Goal: Check status: Check status

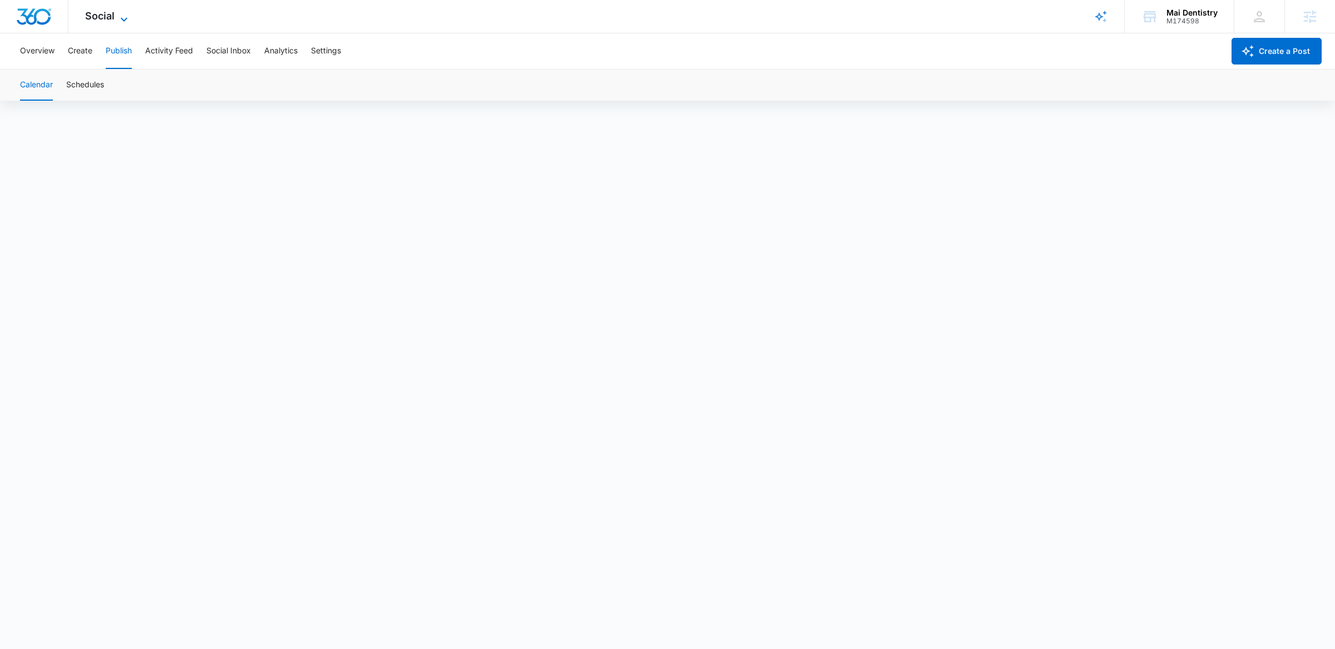
click at [117, 13] on icon at bounding box center [123, 19] width 13 height 13
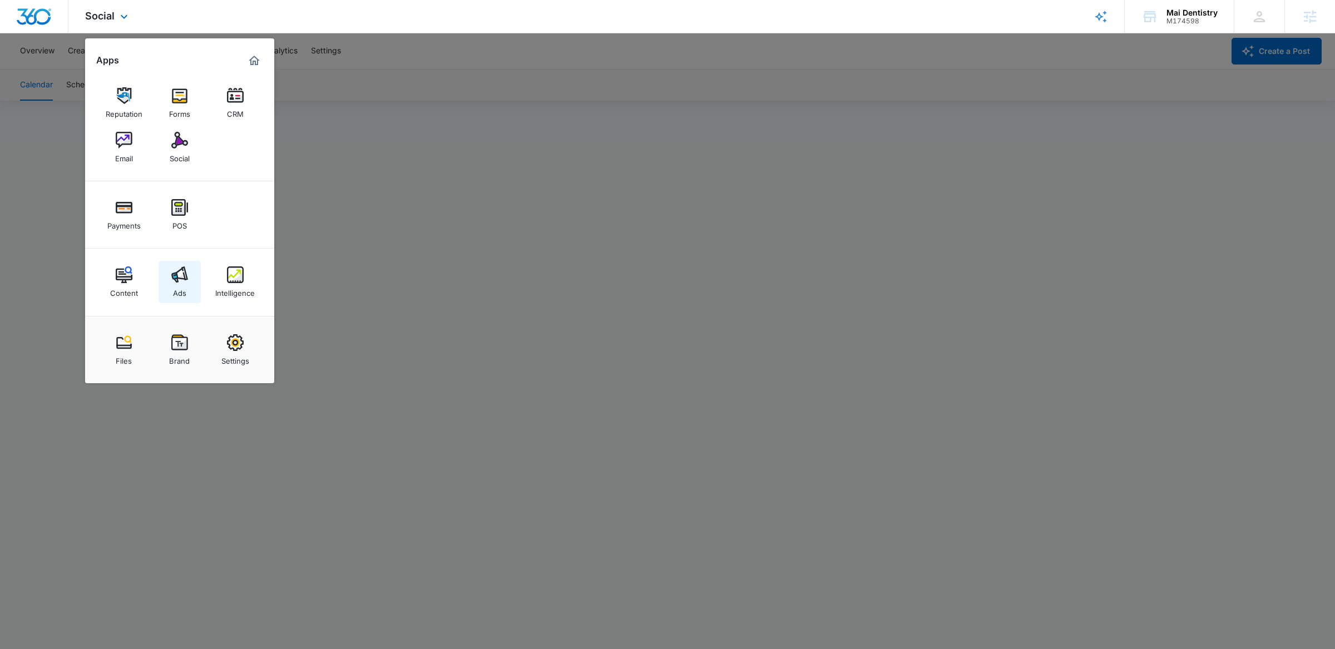
click at [187, 268] on img at bounding box center [179, 275] width 17 height 17
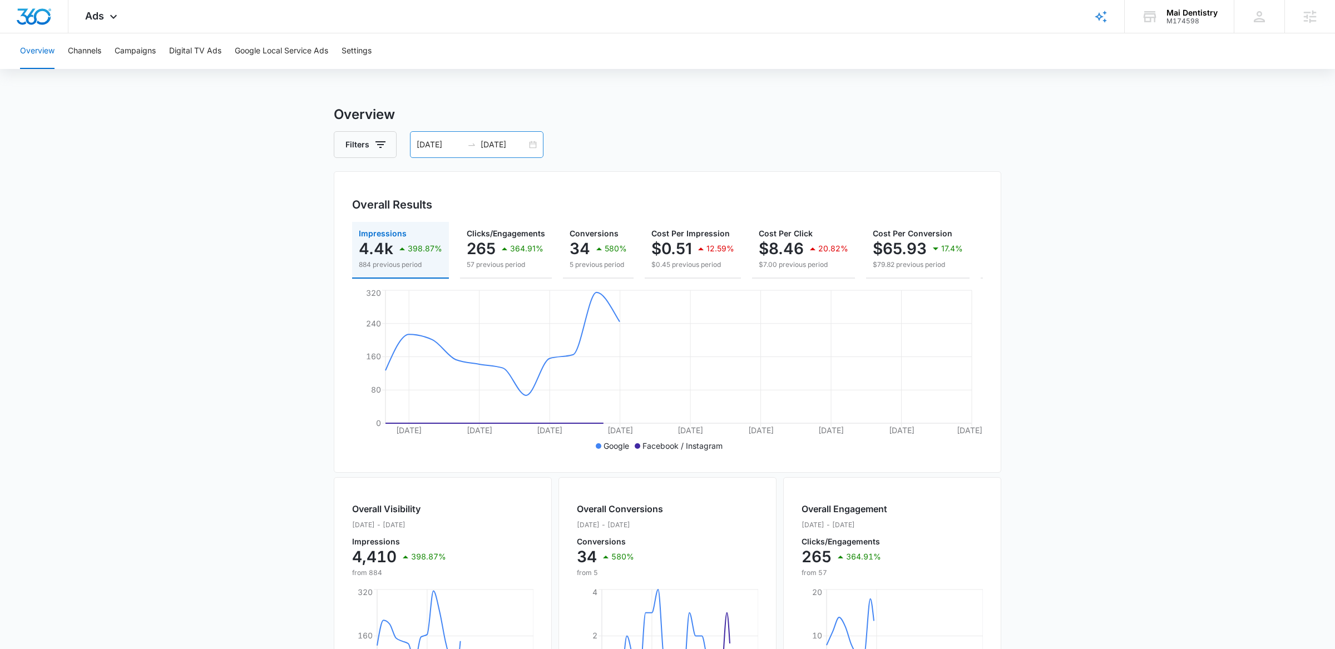
click at [532, 142] on div "09/01/2025 09/26/2025" at bounding box center [477, 144] width 134 height 27
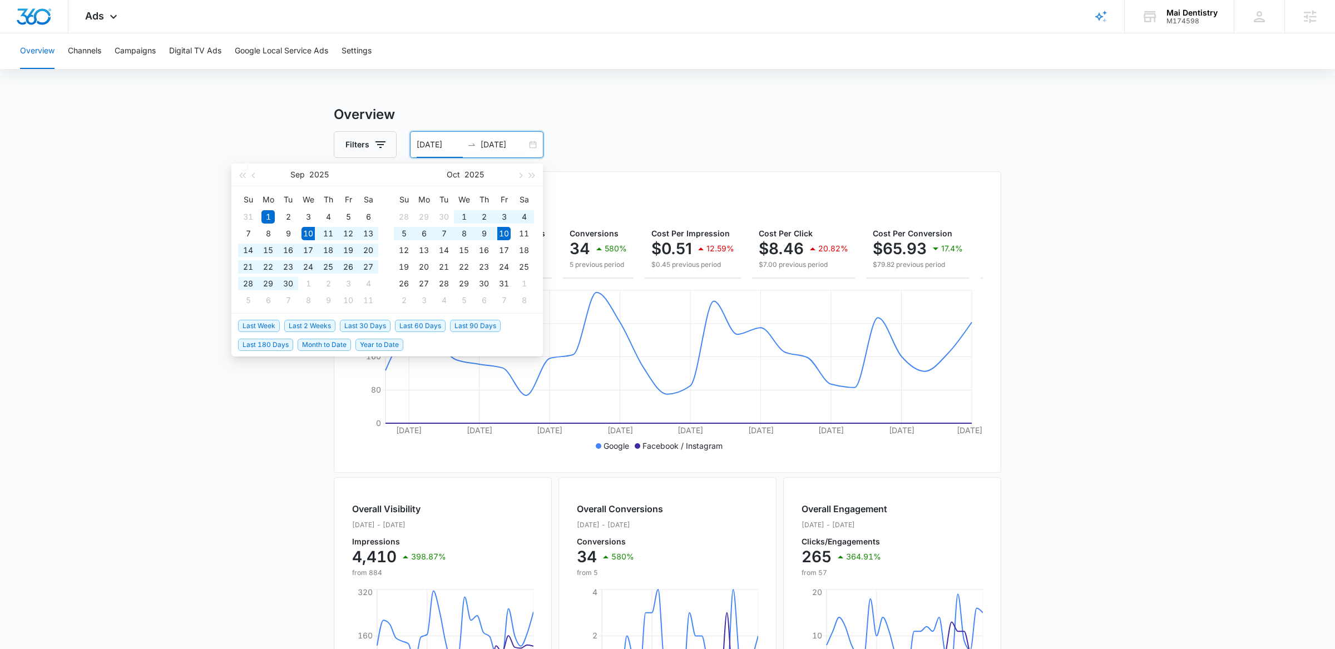
click at [361, 322] on span "Last 30 Days" at bounding box center [365, 326] width 51 height 12
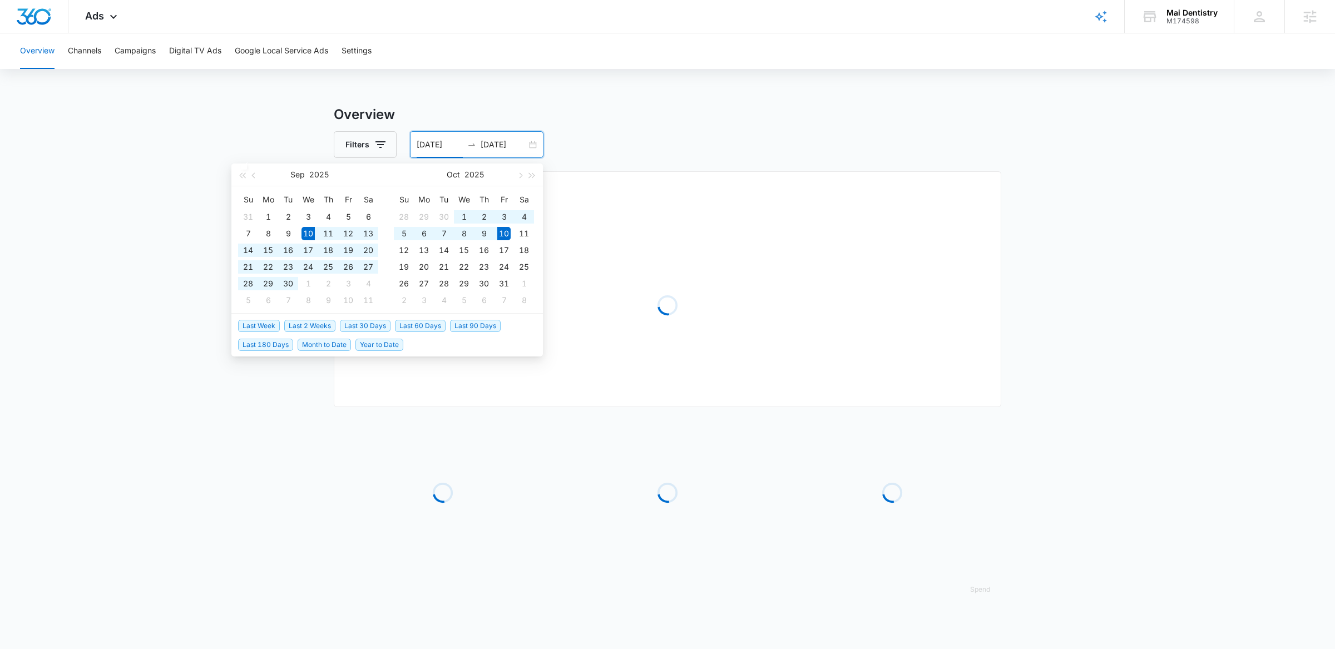
type input "[DATE]"
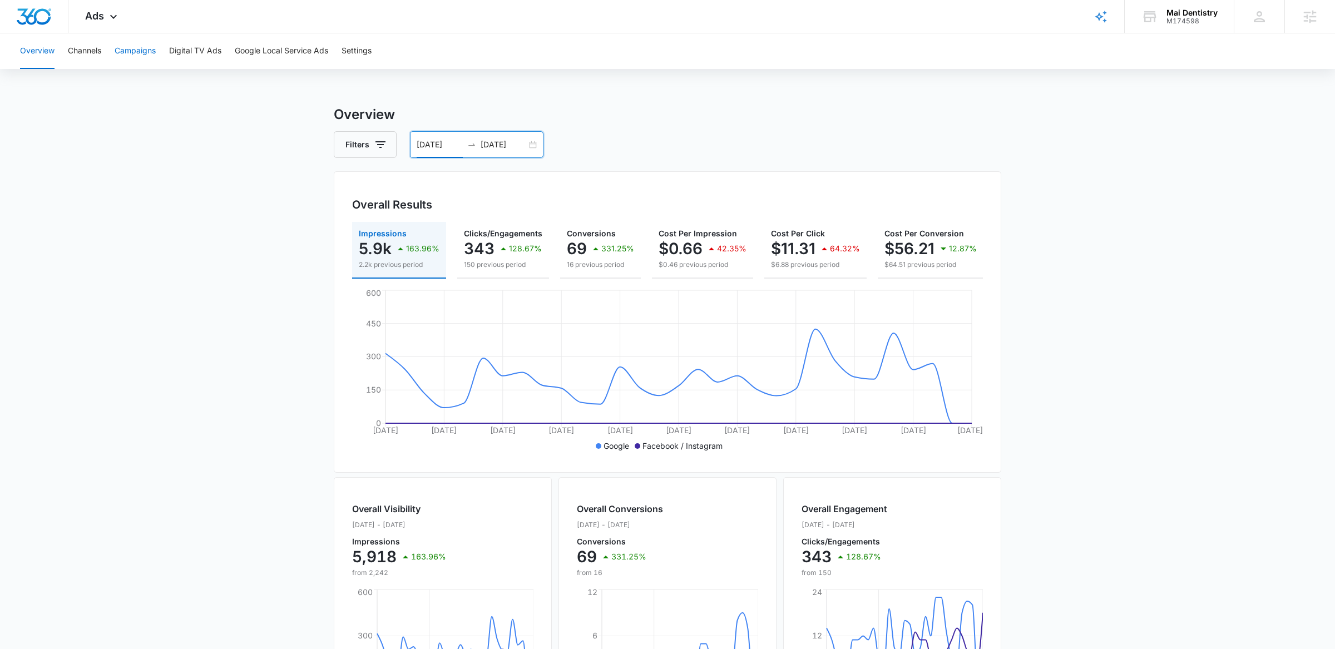
click at [127, 54] on button "Campaigns" at bounding box center [135, 51] width 41 height 36
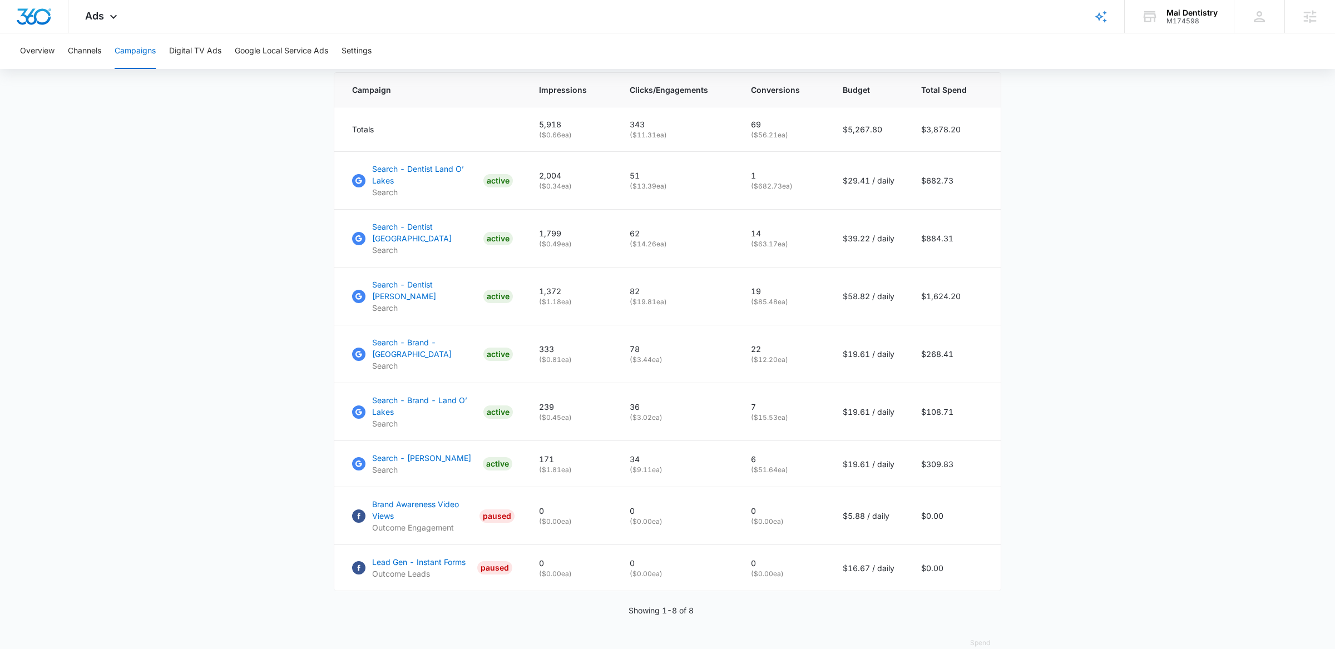
scroll to position [480, 0]
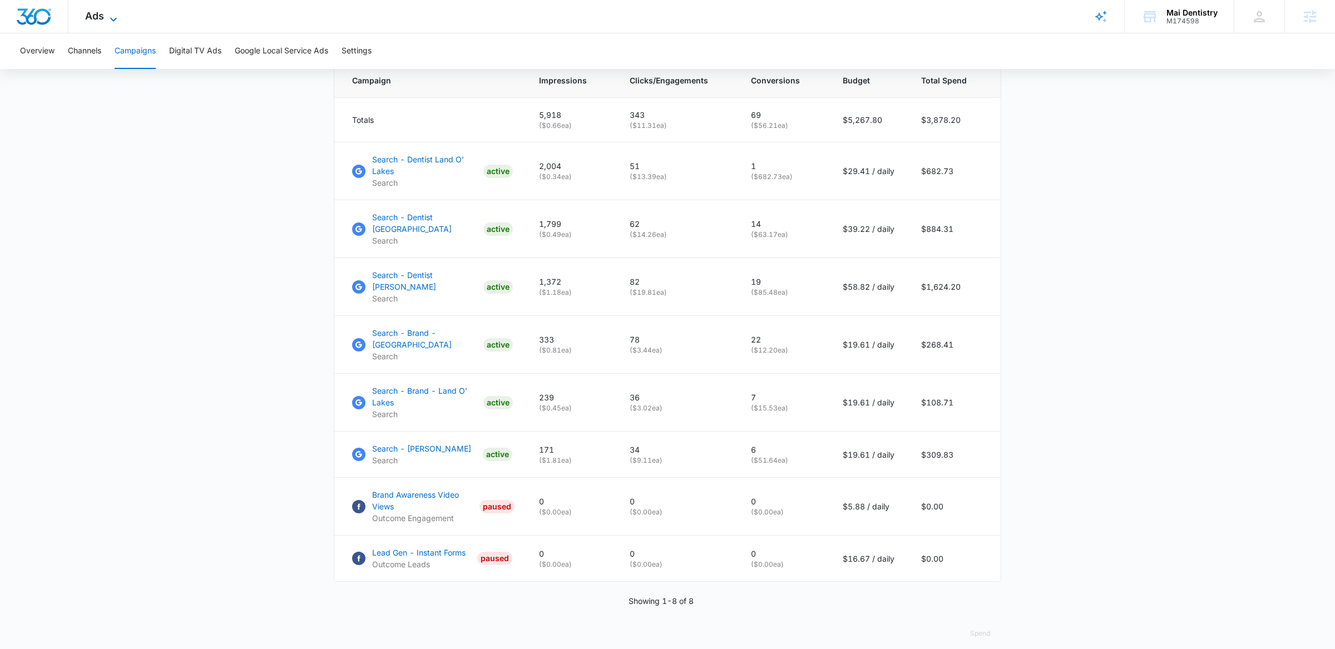
click at [117, 14] on icon at bounding box center [113, 19] width 13 height 13
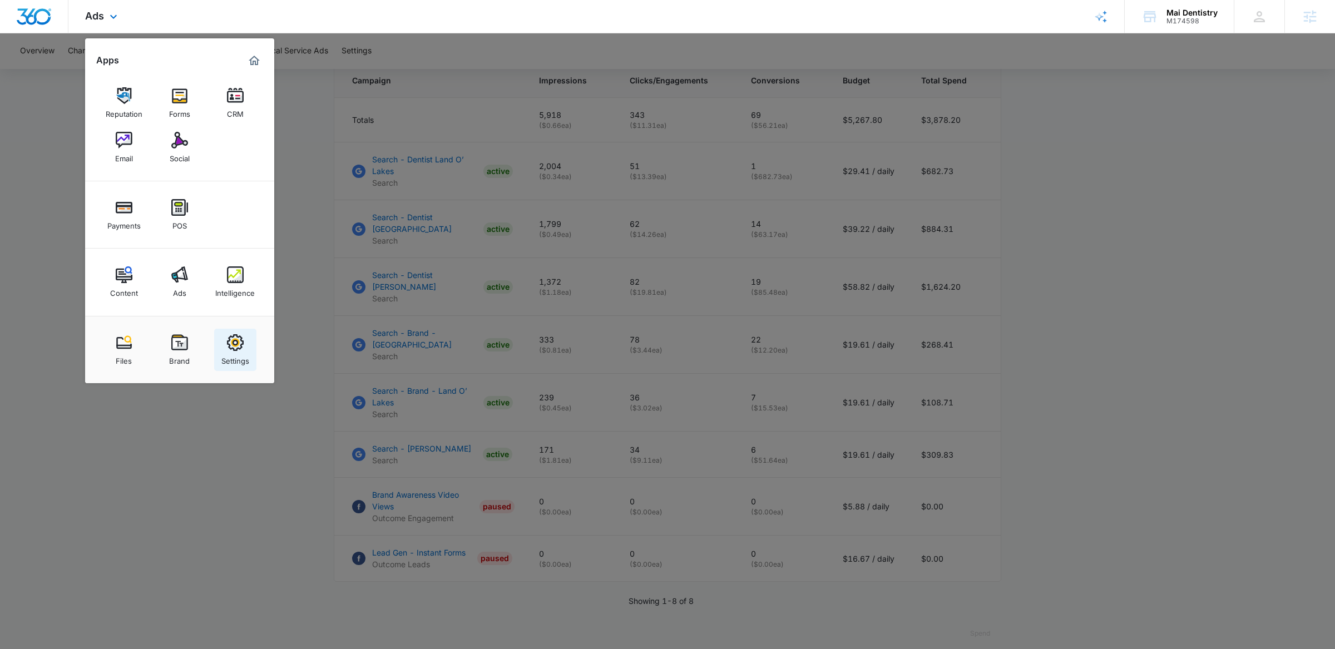
click at [241, 330] on link "Settings" at bounding box center [235, 350] width 42 height 42
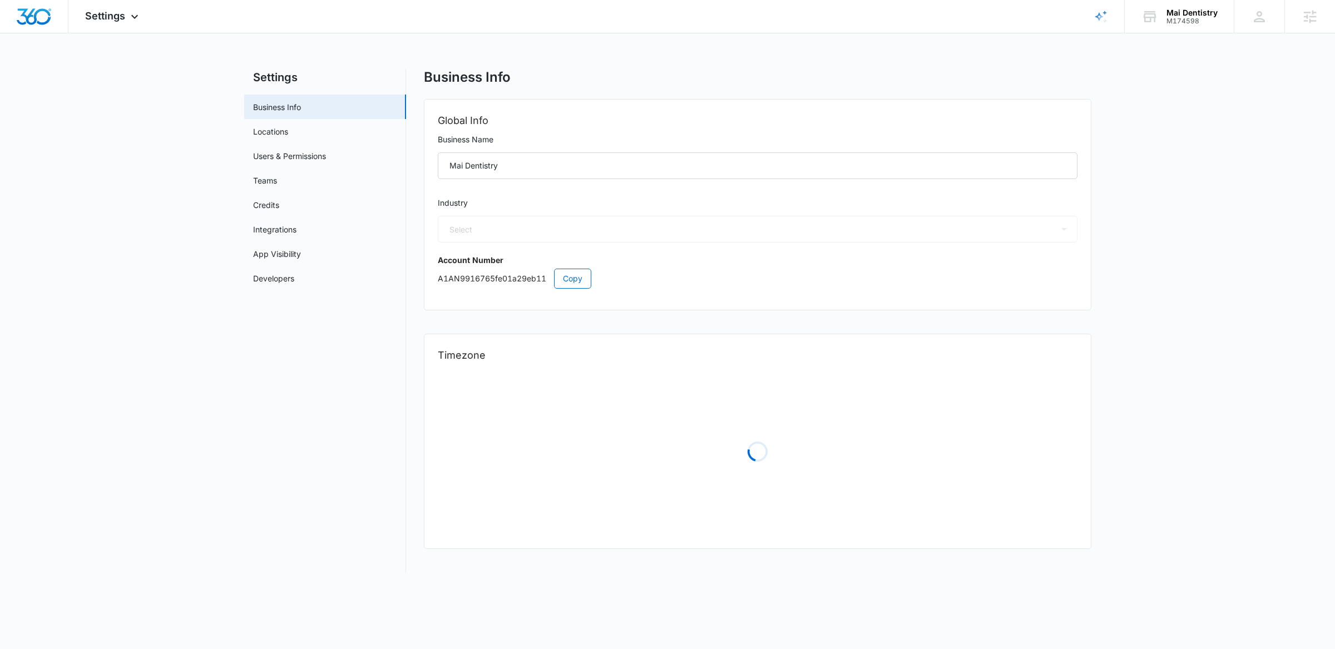
select select "15"
select select "US"
select select "America/Los_Angeles"
click at [129, 10] on div "Settings Apps Reputation Forms CRM Email Social Payments POS Content Ads Intell…" at bounding box center [113, 16] width 90 height 33
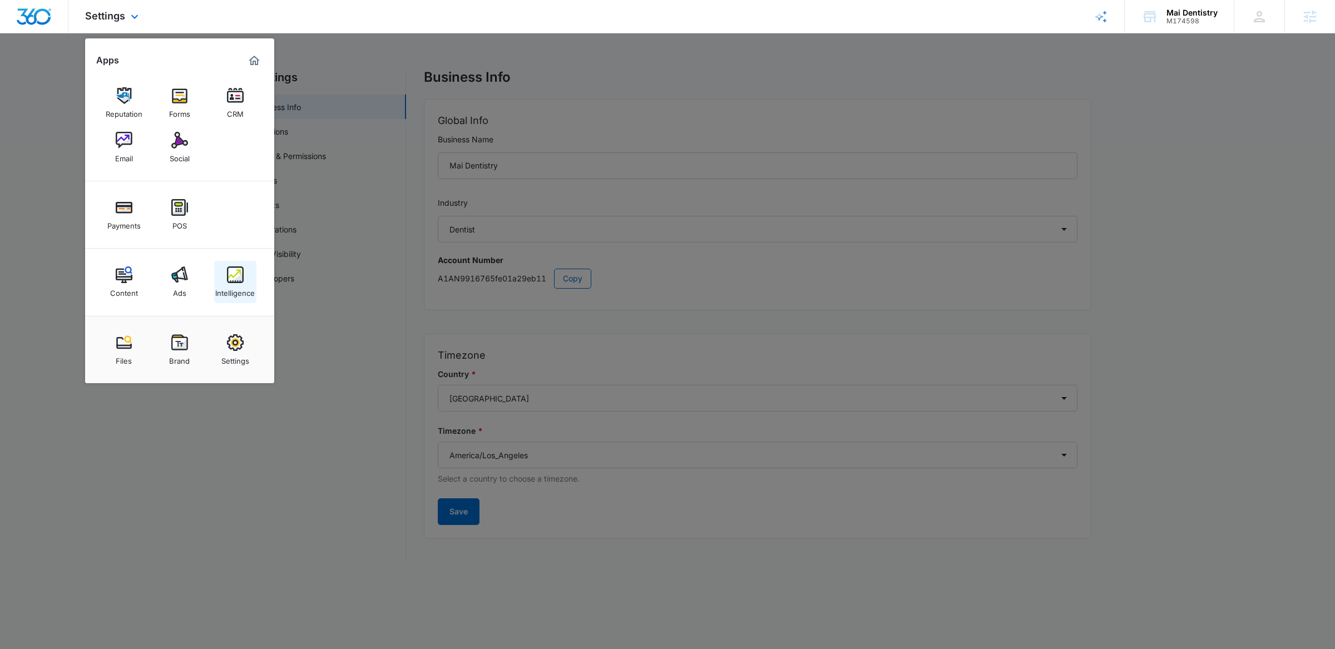
click at [231, 295] on div "Intelligence" at bounding box center [235, 290] width 40 height 14
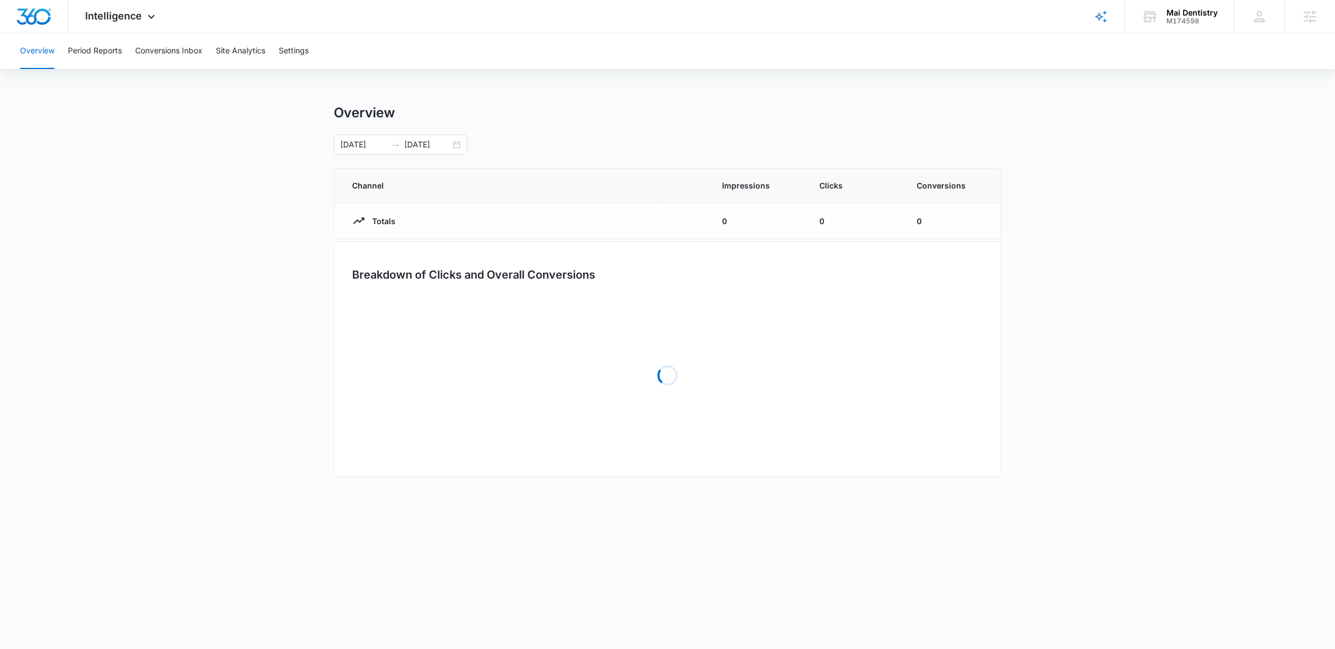
click at [315, 50] on div "Overview Period Reports Conversions Inbox Site Analytics Settings" at bounding box center [667, 51] width 1309 height 36
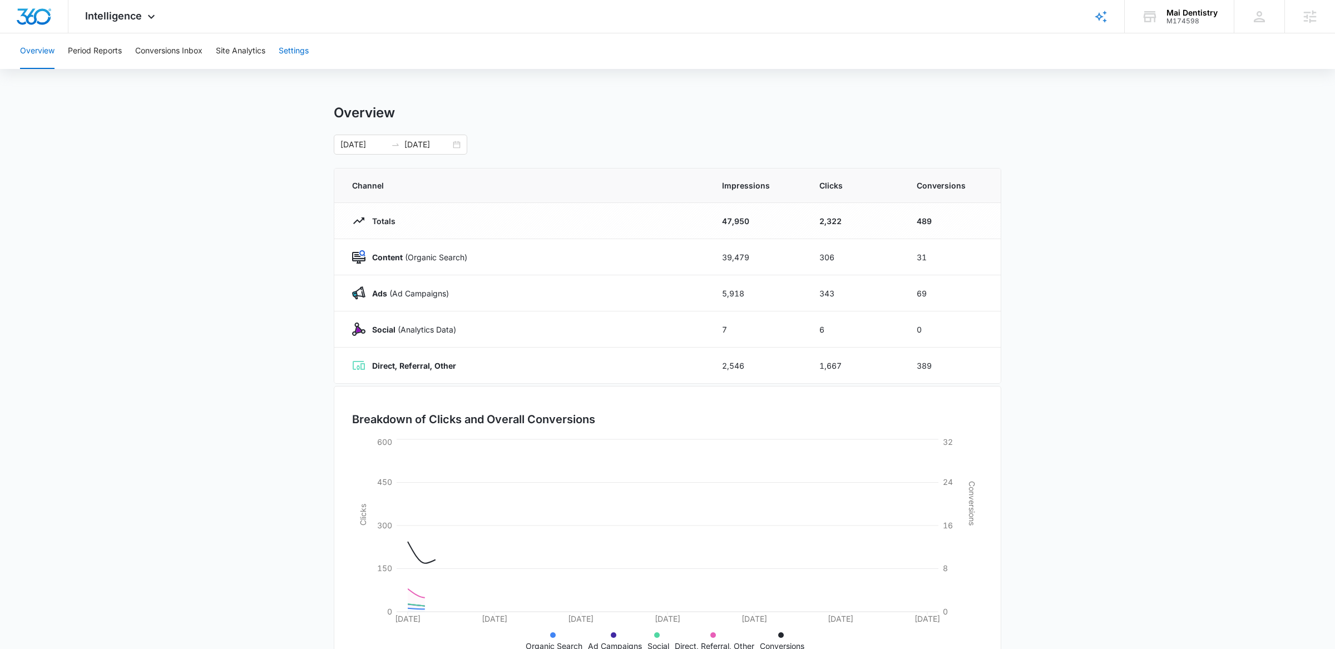
click at [302, 50] on button "Settings" at bounding box center [294, 51] width 30 height 36
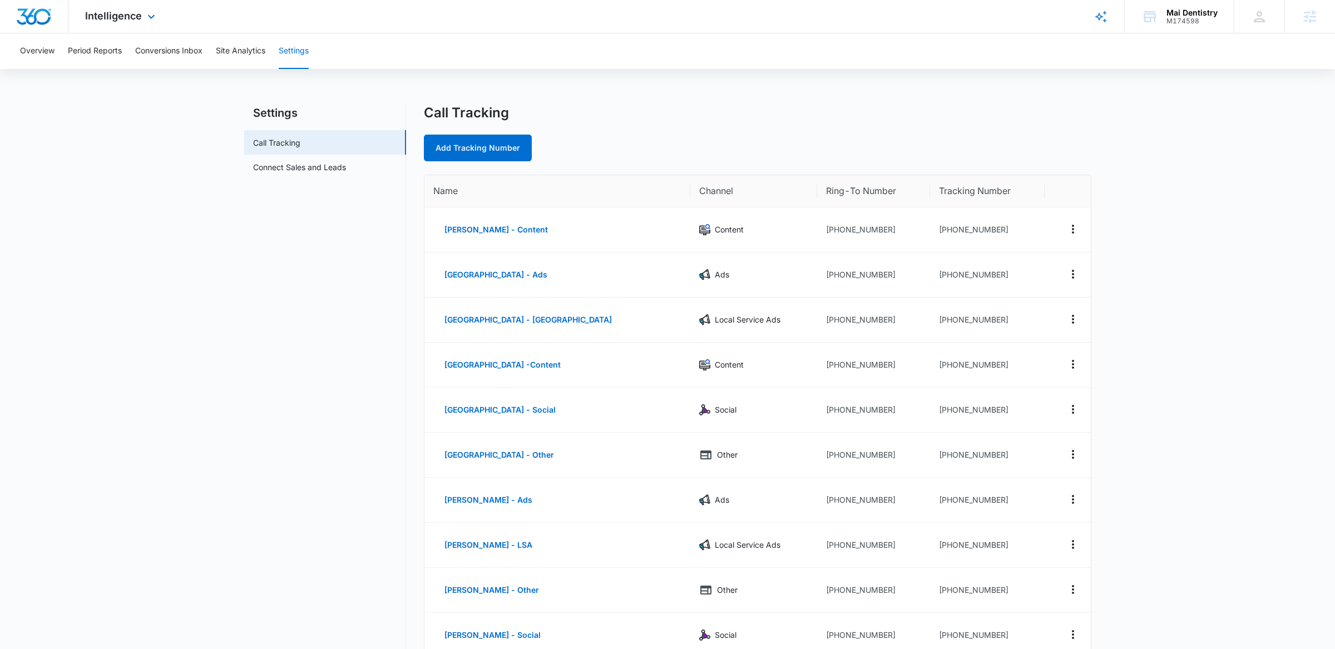
click at [114, 23] on div "Intelligence Apps Reputation Forms CRM Email Social Payments POS Content Ads In…" at bounding box center [121, 16] width 106 height 33
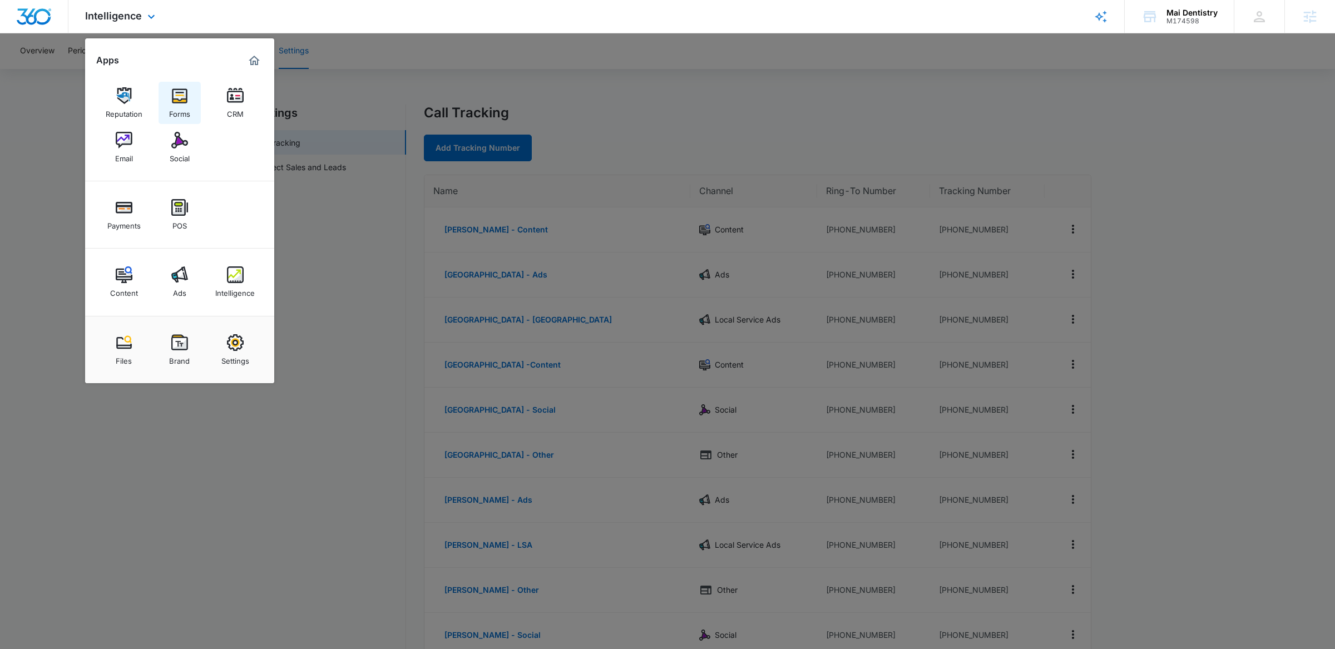
click at [191, 100] on link "Forms" at bounding box center [180, 103] width 42 height 42
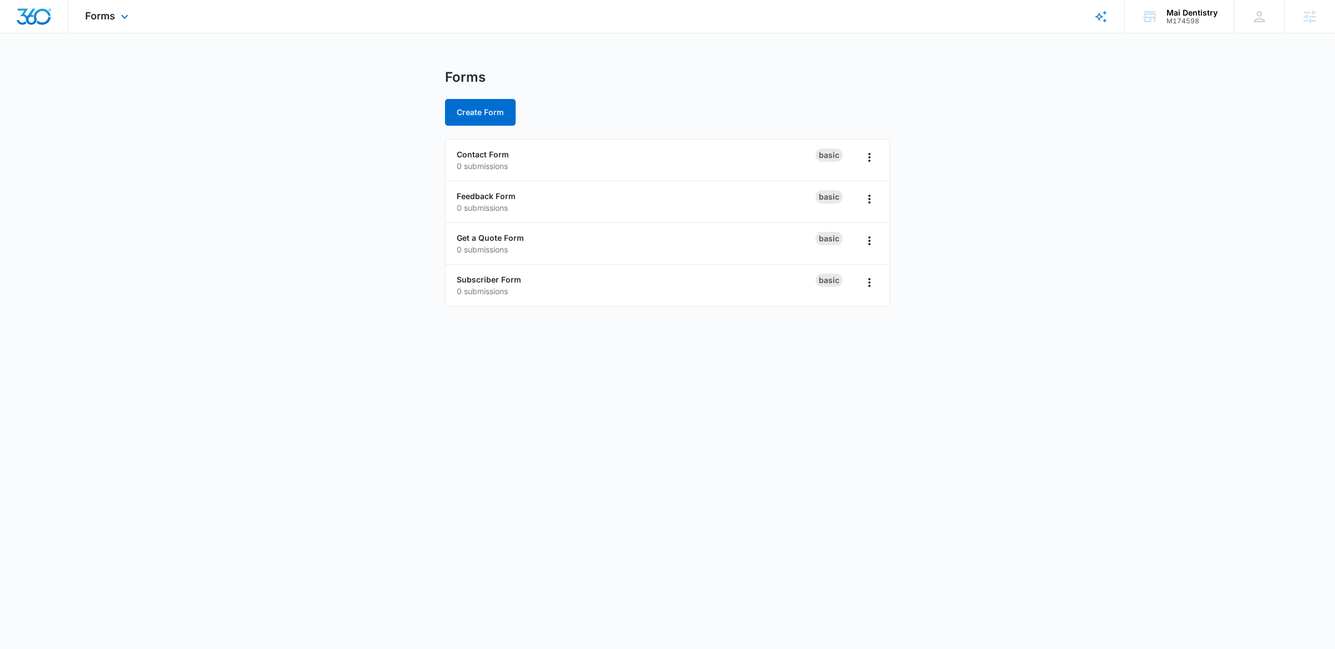
click at [41, 24] on img "Dashboard" at bounding box center [34, 16] width 36 height 17
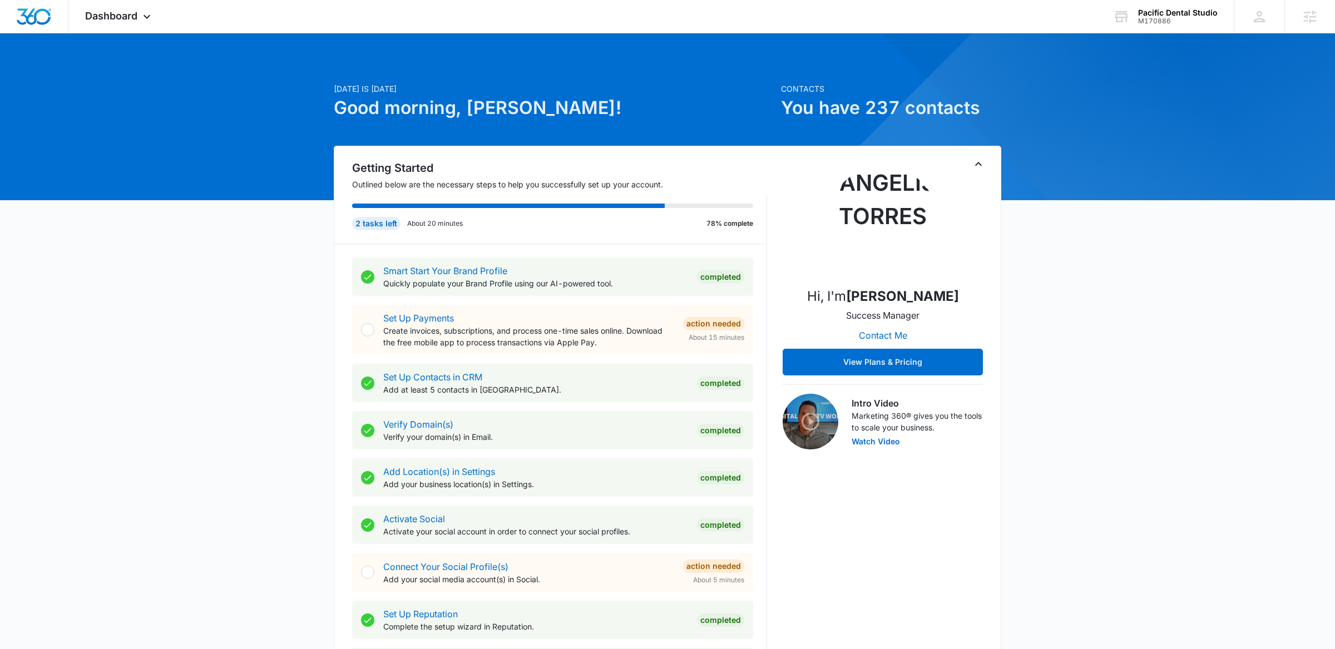
click at [976, 163] on icon "Toggle Collapse" at bounding box center [978, 163] width 13 height 13
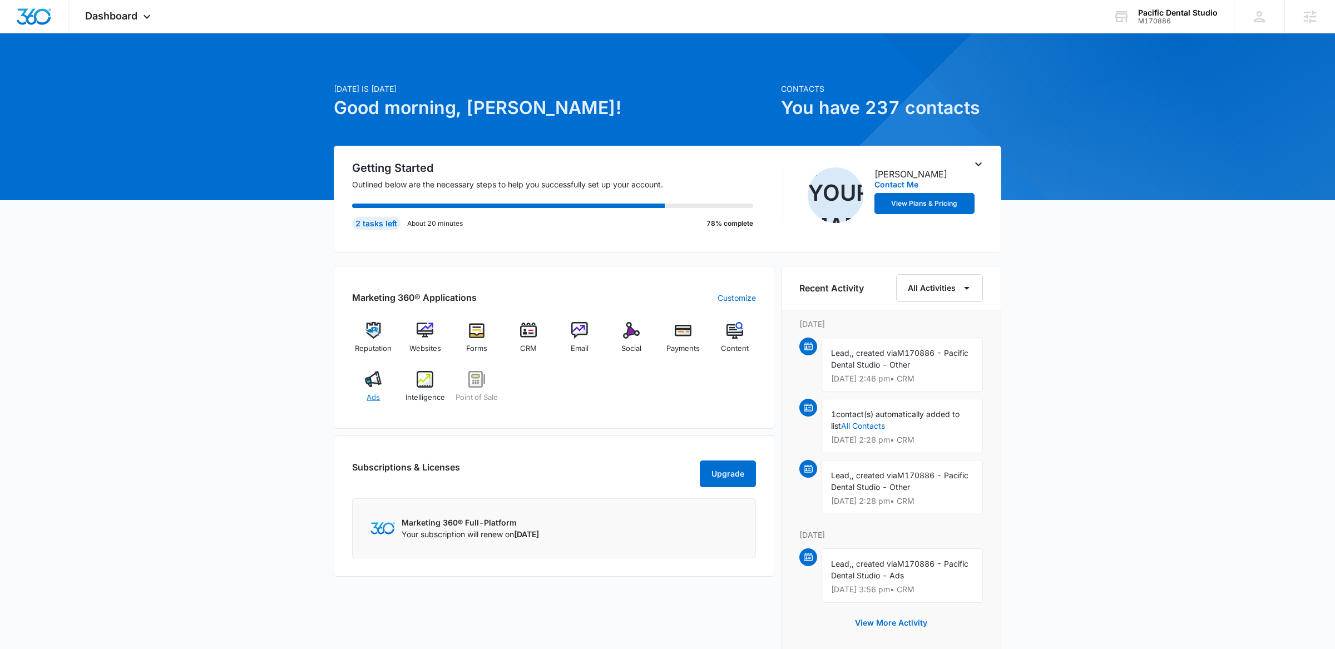
click at [382, 371] on div "Ads" at bounding box center [373, 391] width 43 height 40
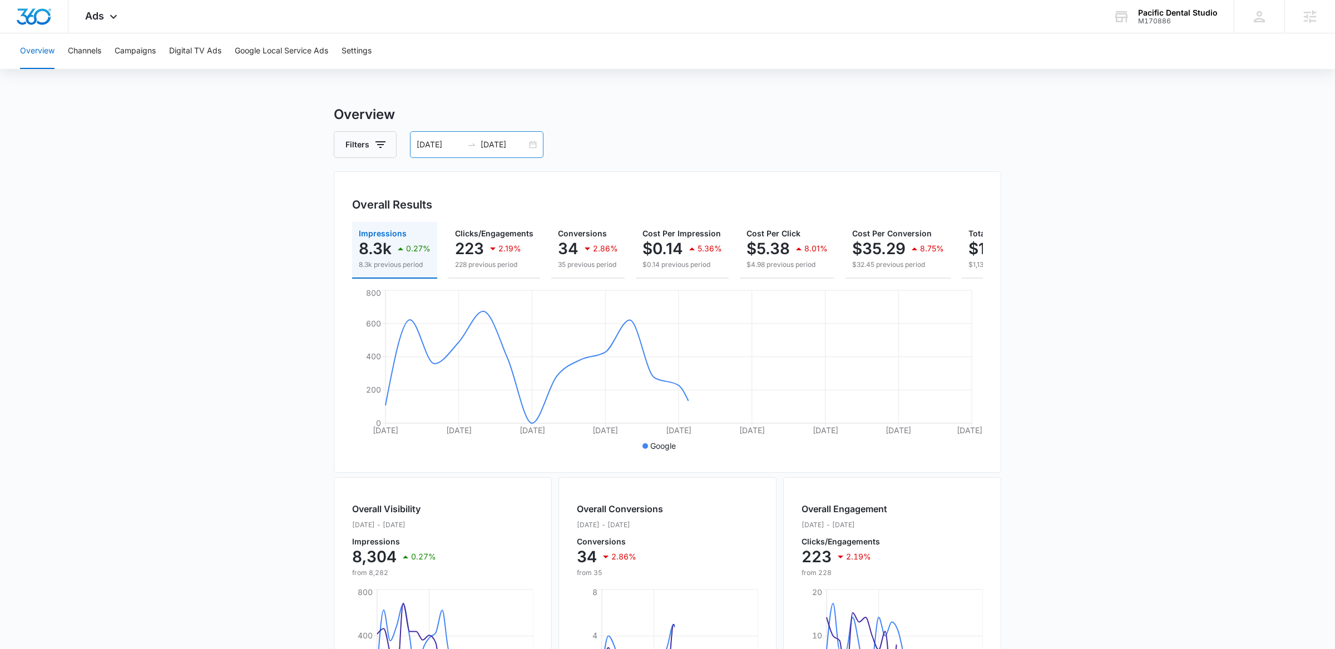
click at [531, 141] on div "09/01/2025 09/25/2025" at bounding box center [477, 144] width 134 height 27
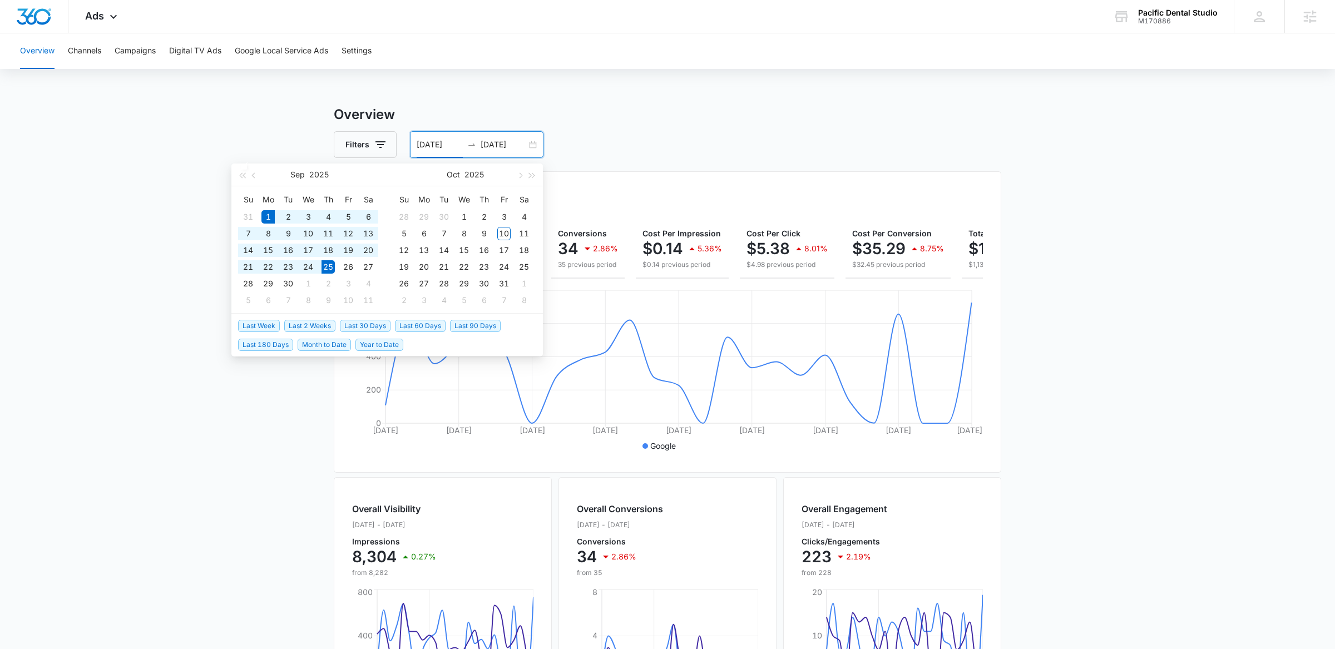
click at [365, 321] on span "Last 30 Days" at bounding box center [365, 326] width 51 height 12
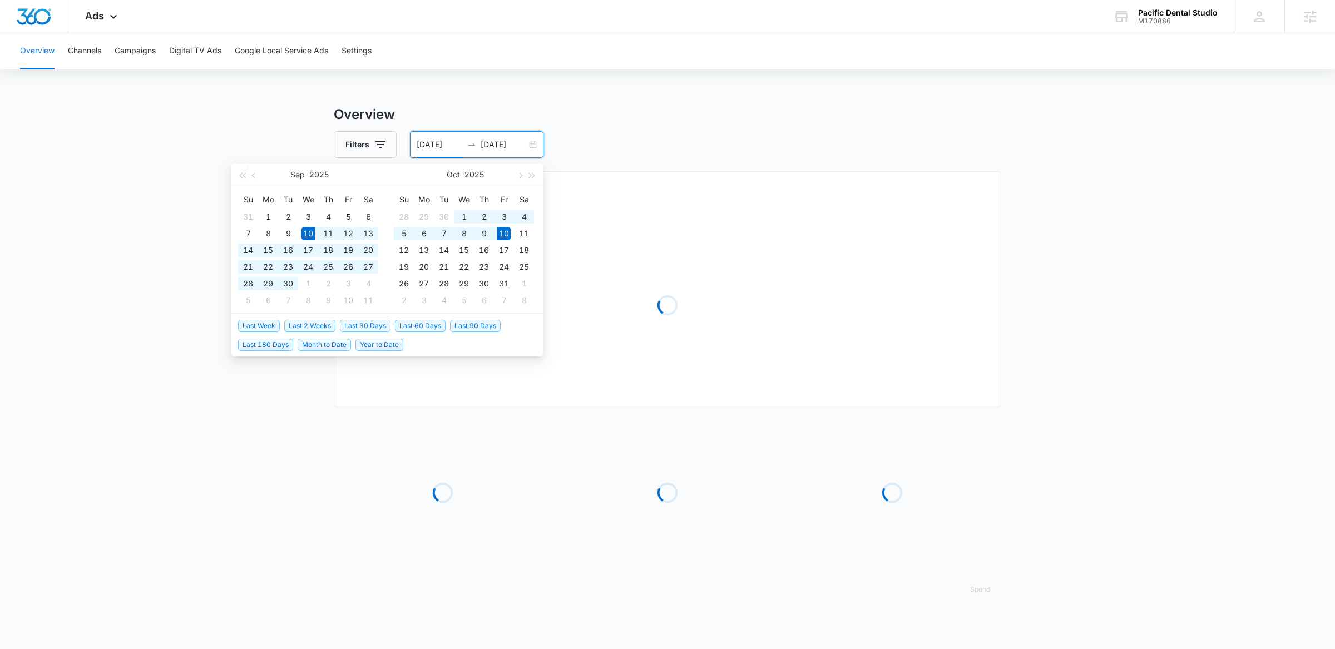
type input "[DATE]"
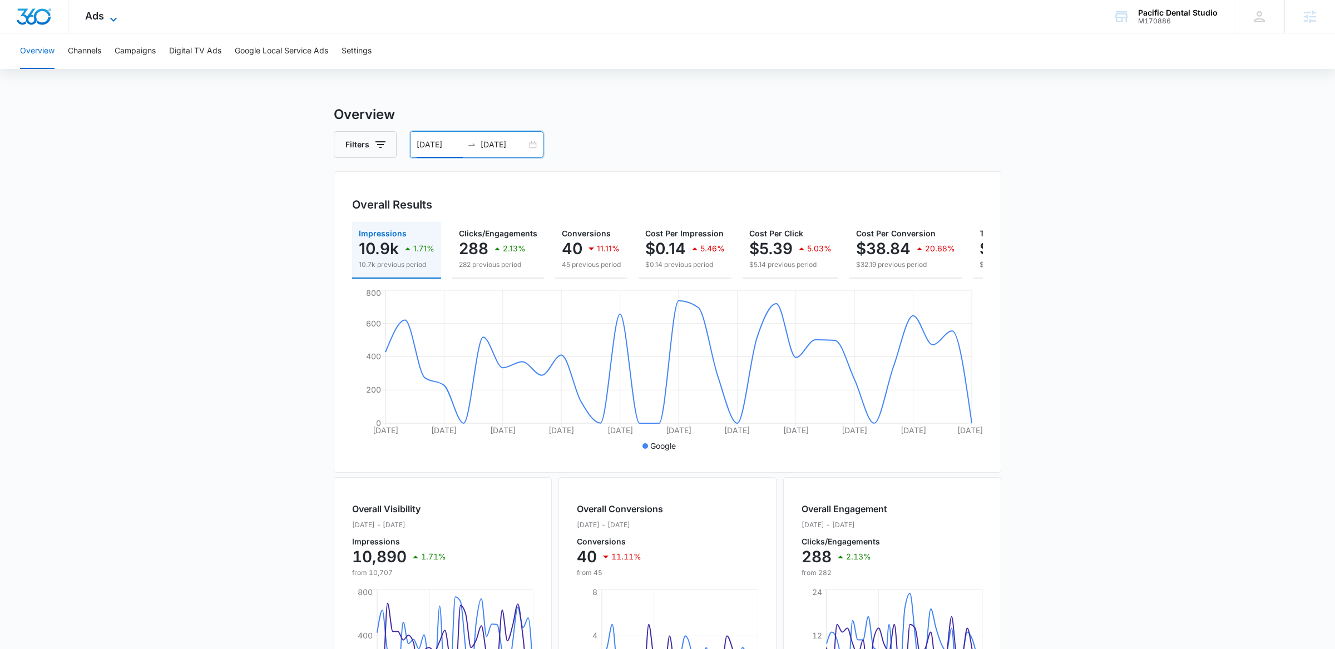
click at [114, 16] on icon at bounding box center [113, 19] width 13 height 13
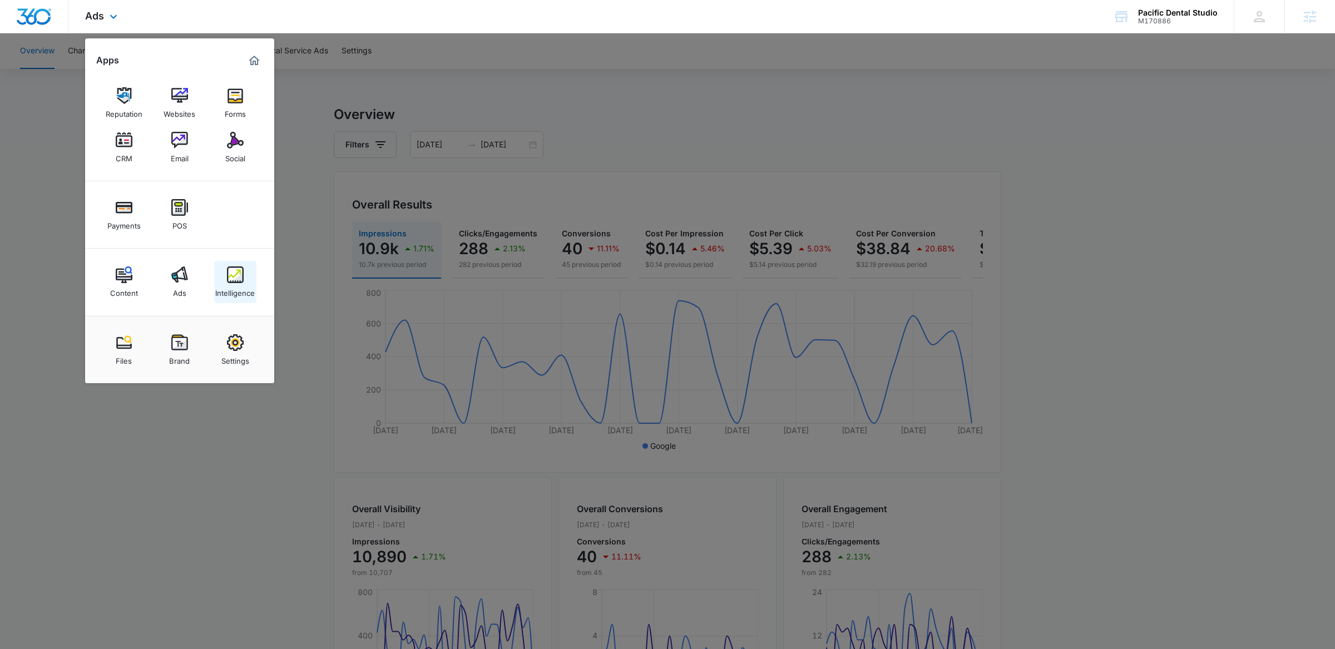
click at [243, 279] on img at bounding box center [235, 275] width 17 height 17
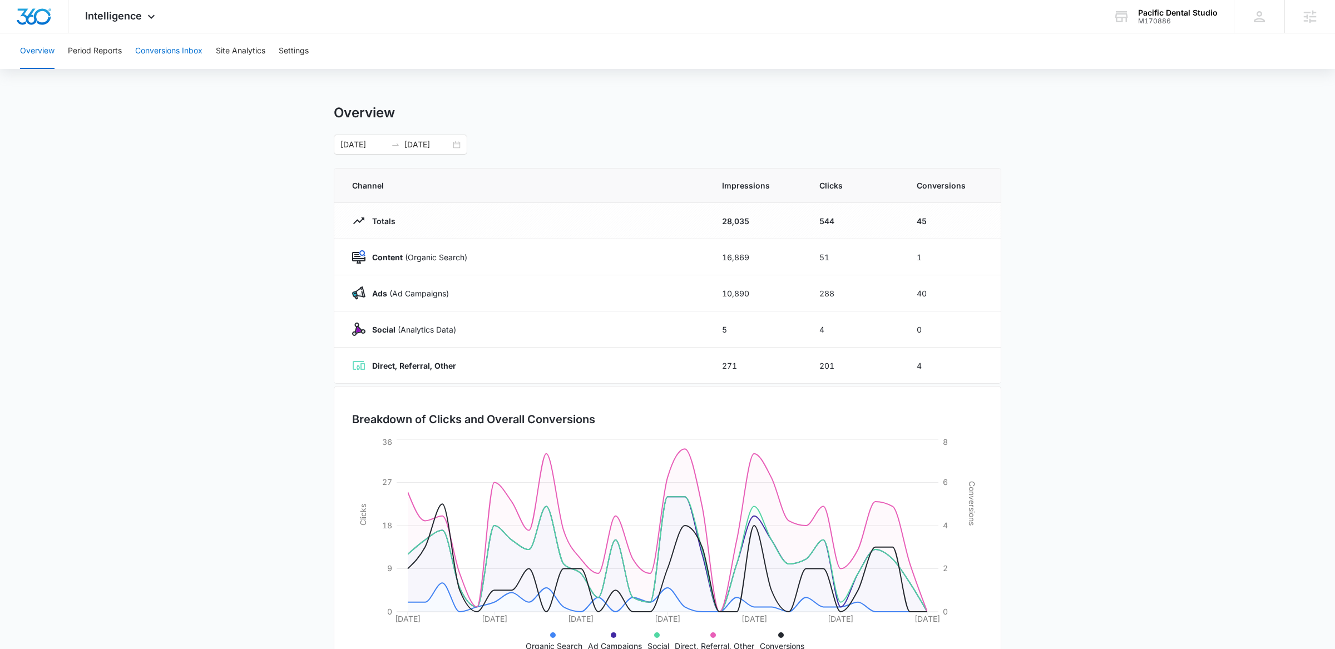
click at [161, 39] on button "Conversions Inbox" at bounding box center [168, 51] width 67 height 36
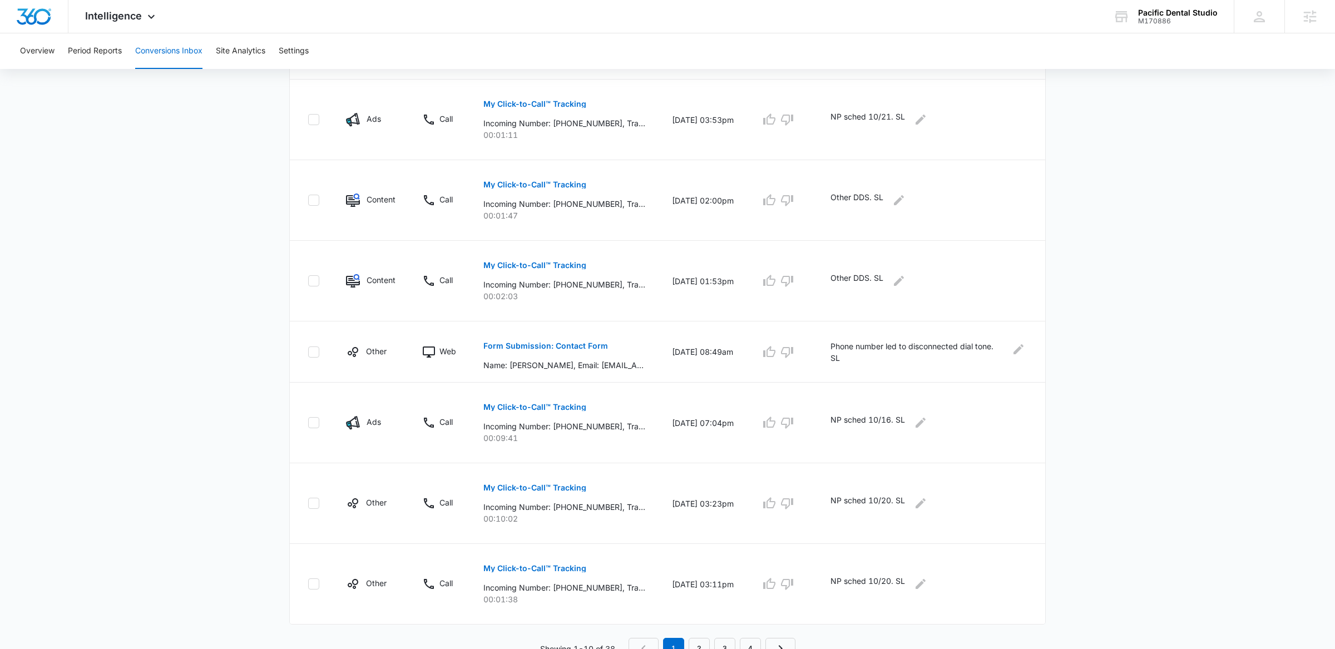
scroll to position [524, 0]
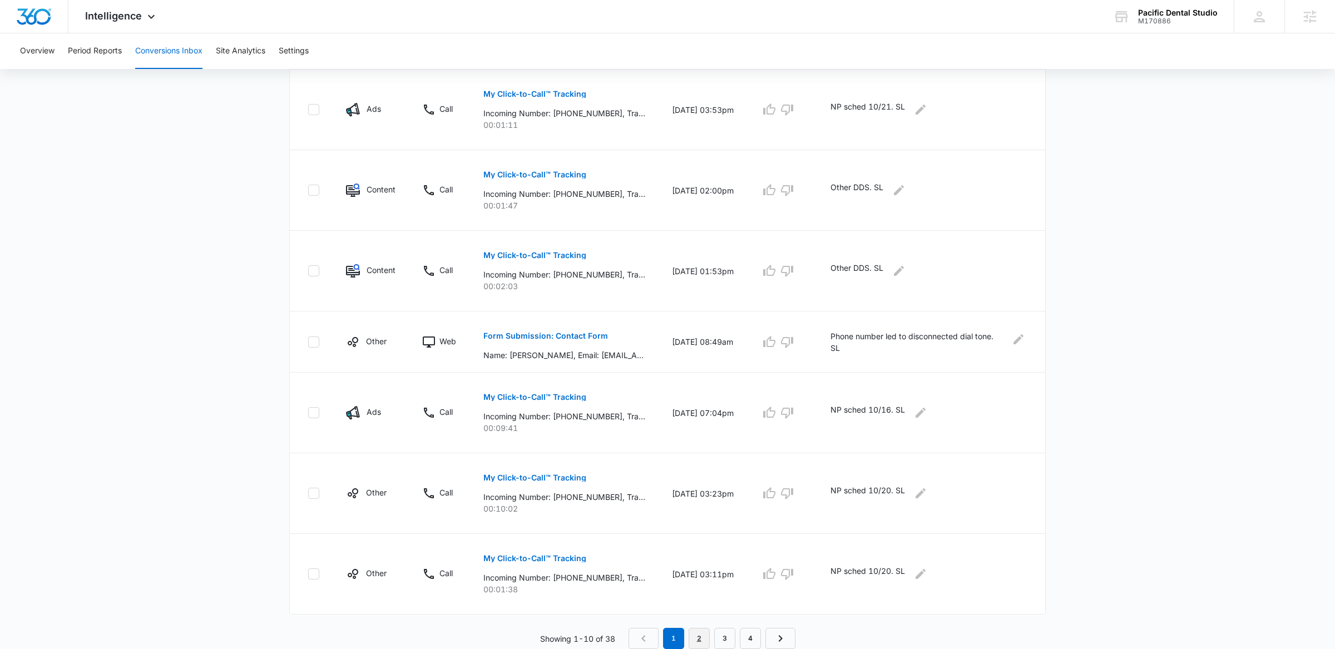
click at [695, 636] on link "2" at bounding box center [699, 638] width 21 height 21
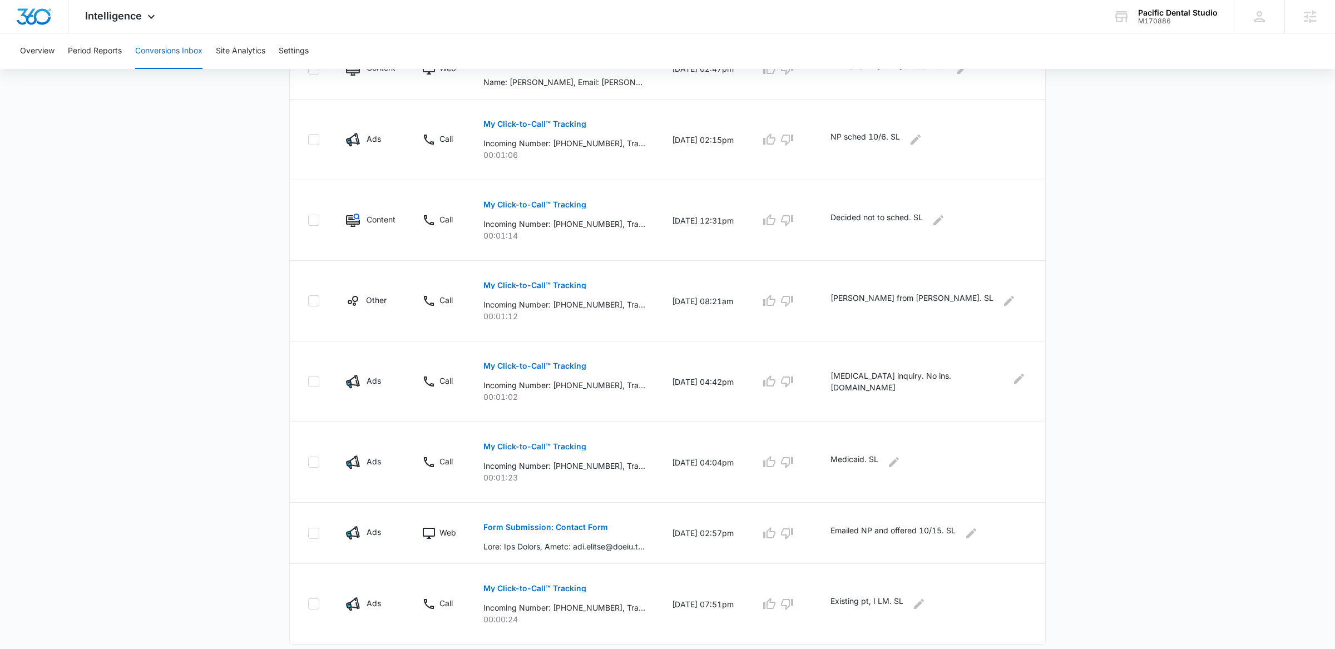
scroll to position [505, 0]
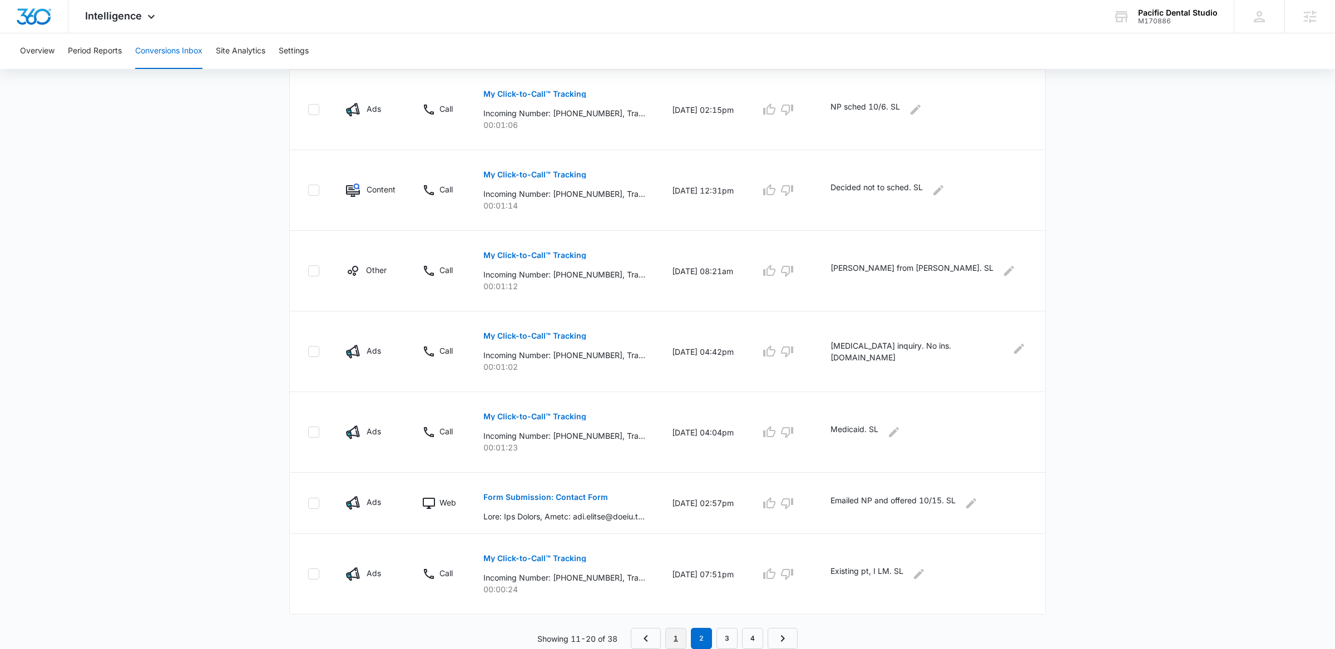
click at [675, 634] on link "1" at bounding box center [675, 638] width 21 height 21
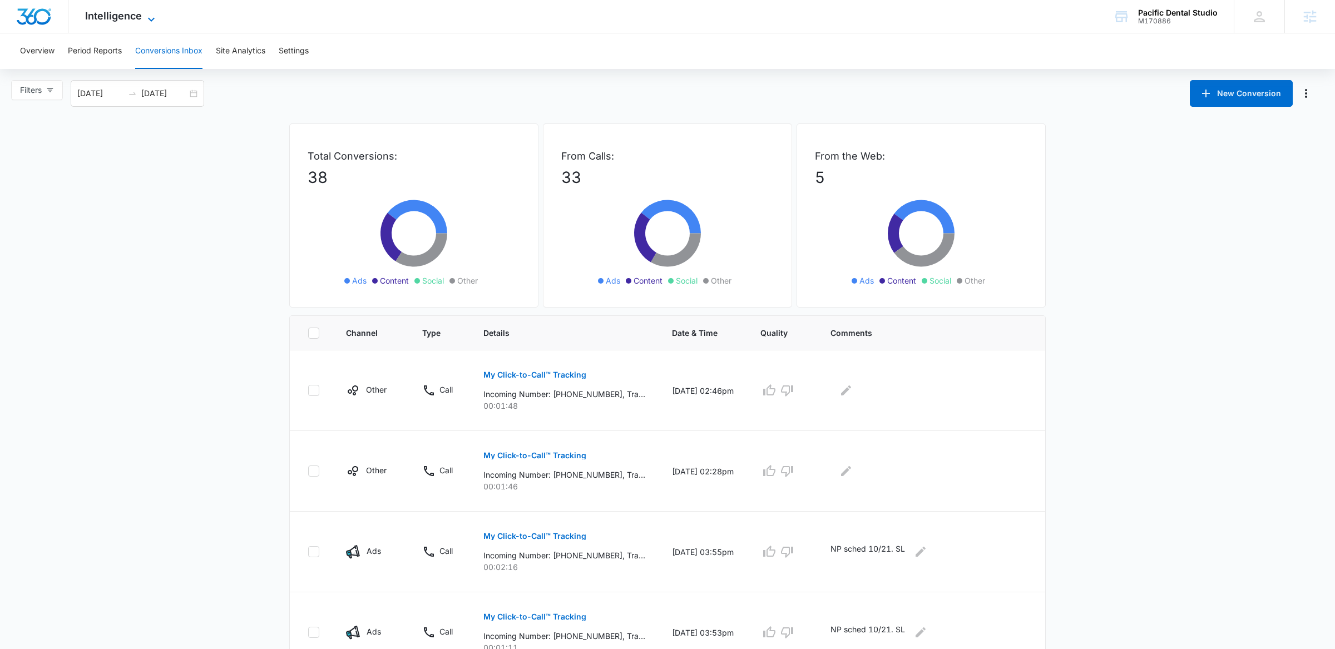
click at [112, 14] on span "Intelligence" at bounding box center [113, 16] width 57 height 12
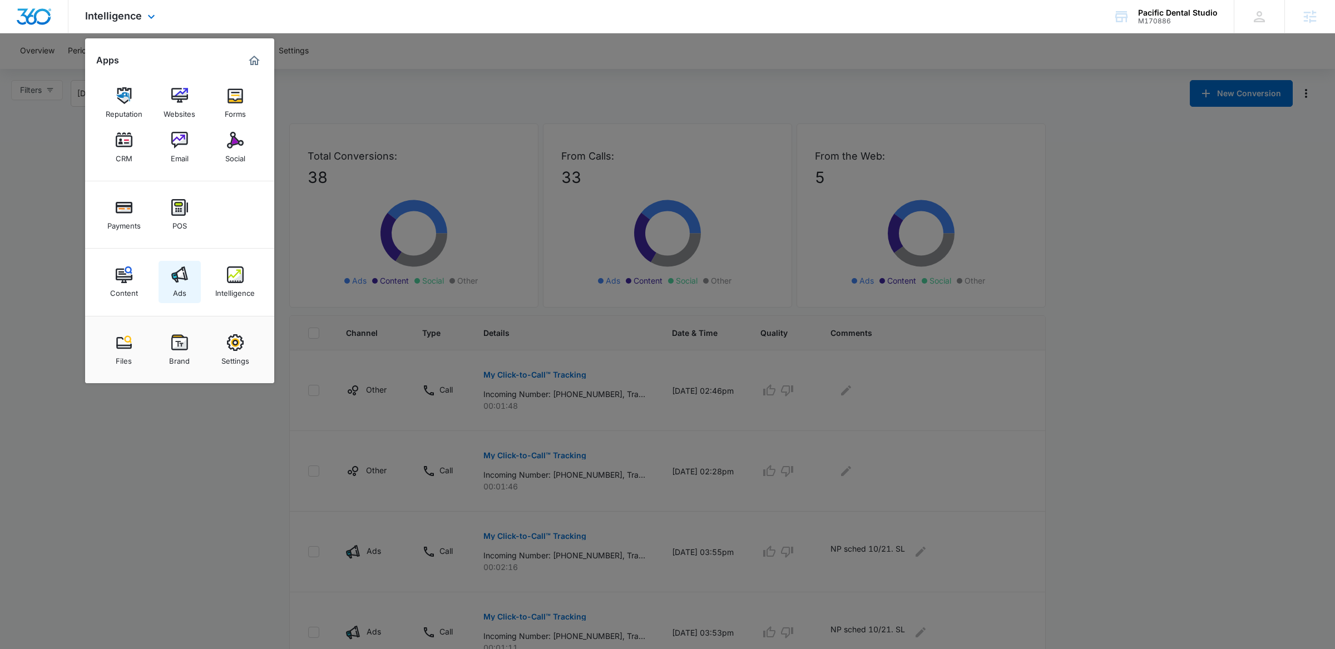
click at [180, 267] on img at bounding box center [179, 275] width 17 height 17
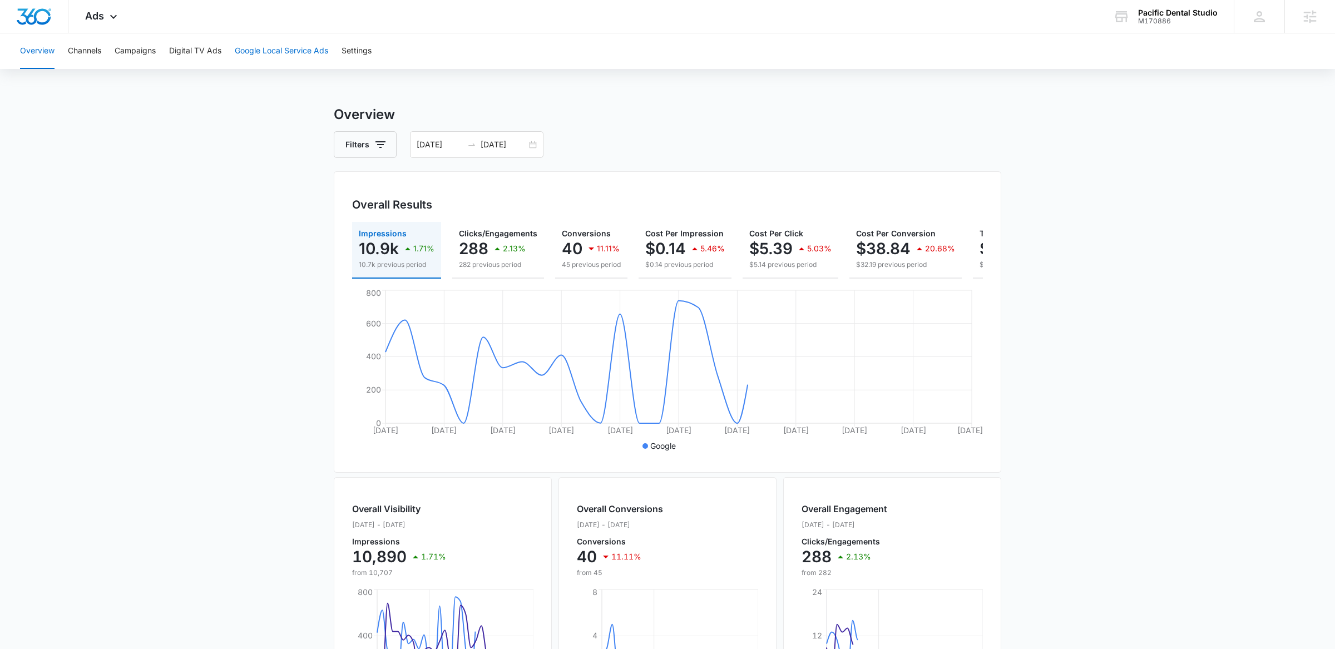
click at [298, 40] on button "Google Local Service Ads" at bounding box center [281, 51] width 93 height 36
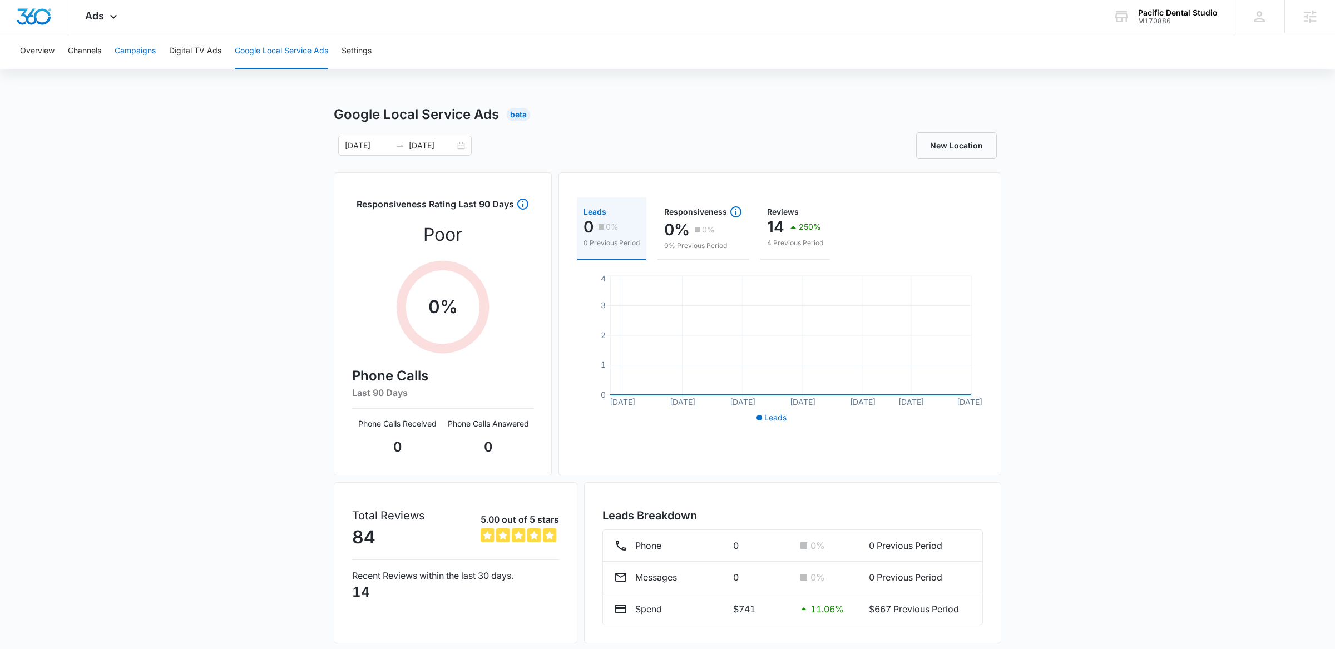
click at [135, 50] on button "Campaigns" at bounding box center [135, 51] width 41 height 36
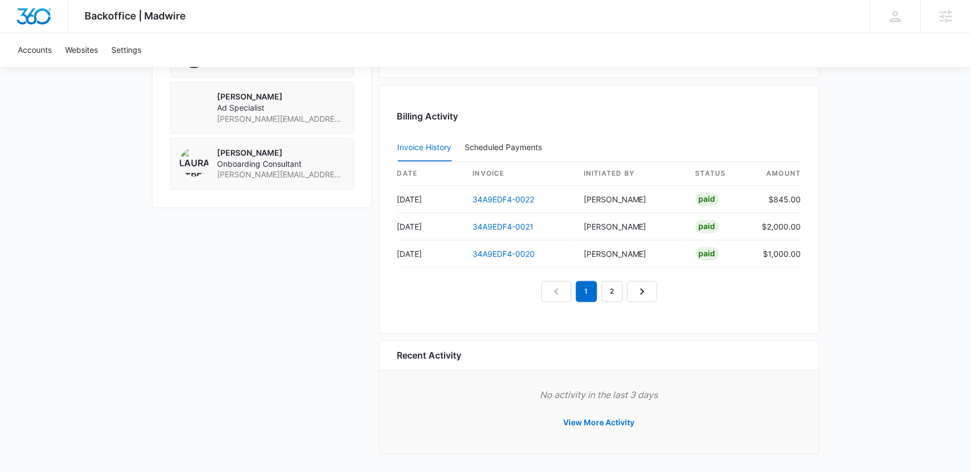
scroll to position [1045, 0]
click at [602, 294] on link "2" at bounding box center [611, 290] width 21 height 21
click at [592, 290] on em "2" at bounding box center [599, 290] width 21 height 21
click at [578, 288] on link "1" at bounding box center [573, 290] width 21 height 21
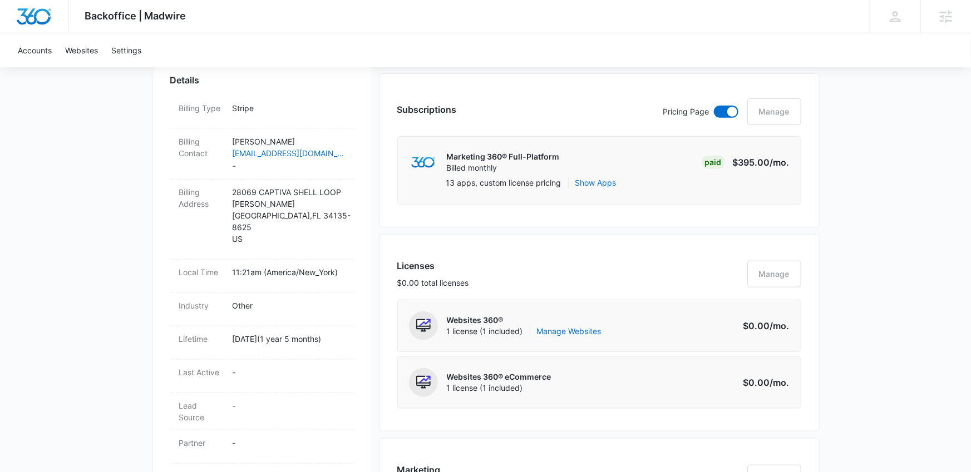
scroll to position [327, 0]
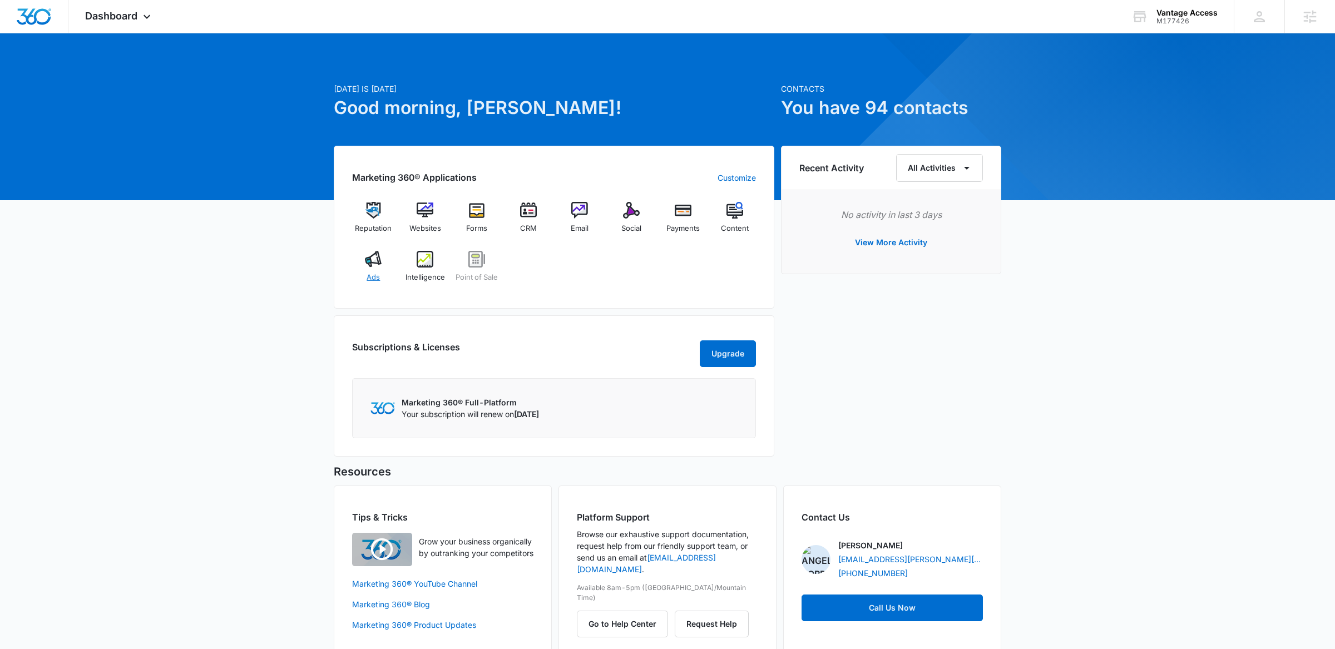
click at [380, 280] on div "Ads" at bounding box center [373, 271] width 43 height 40
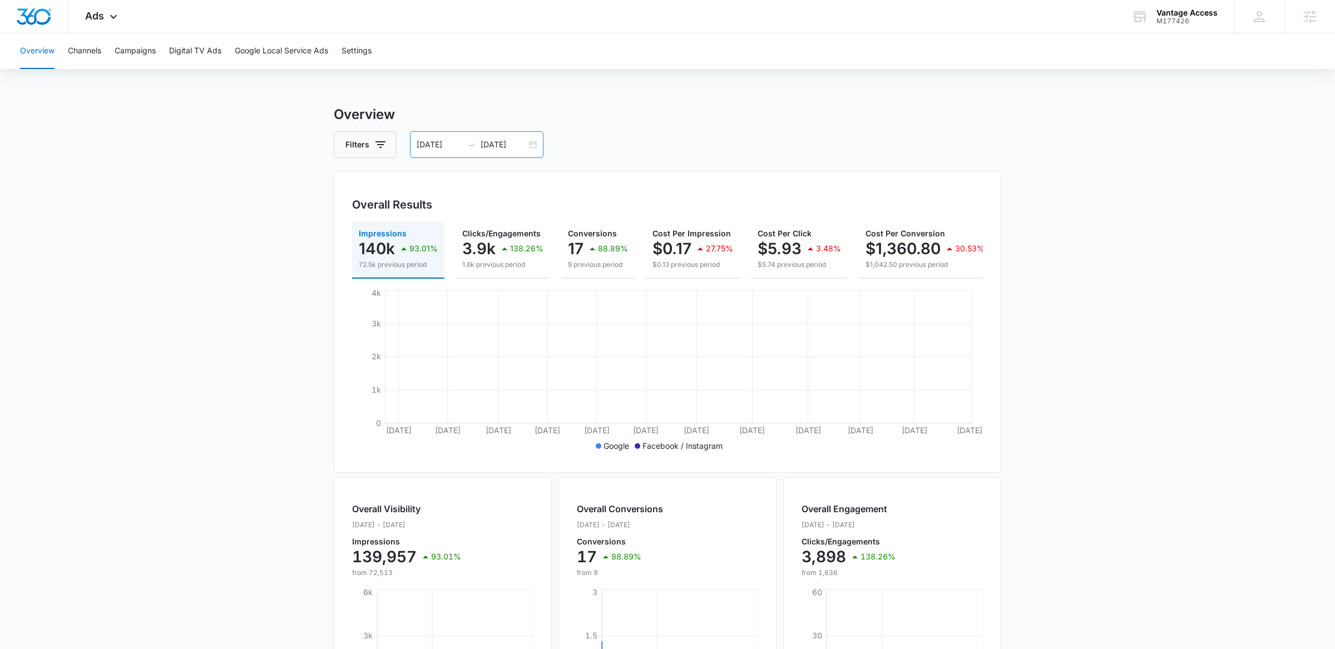
click at [539, 137] on div "[DATE] [DATE]" at bounding box center [477, 144] width 134 height 27
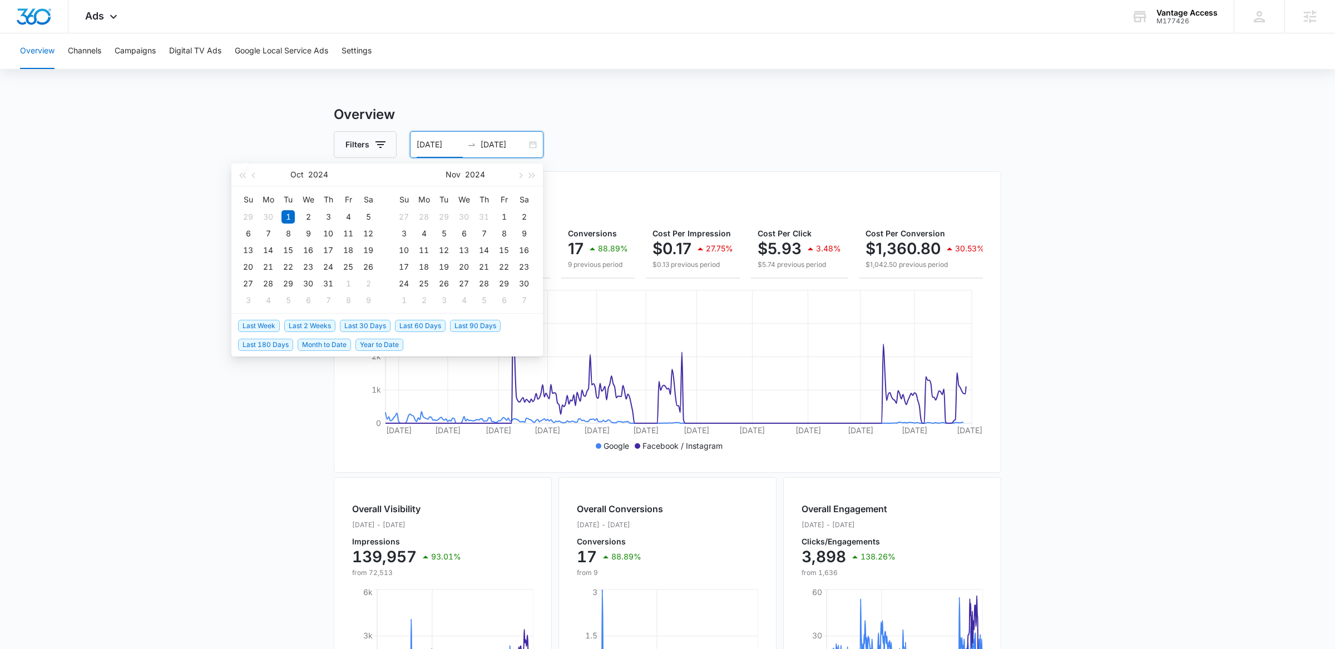
click at [366, 323] on span "Last 30 Days" at bounding box center [365, 326] width 51 height 12
type input "[DATE]"
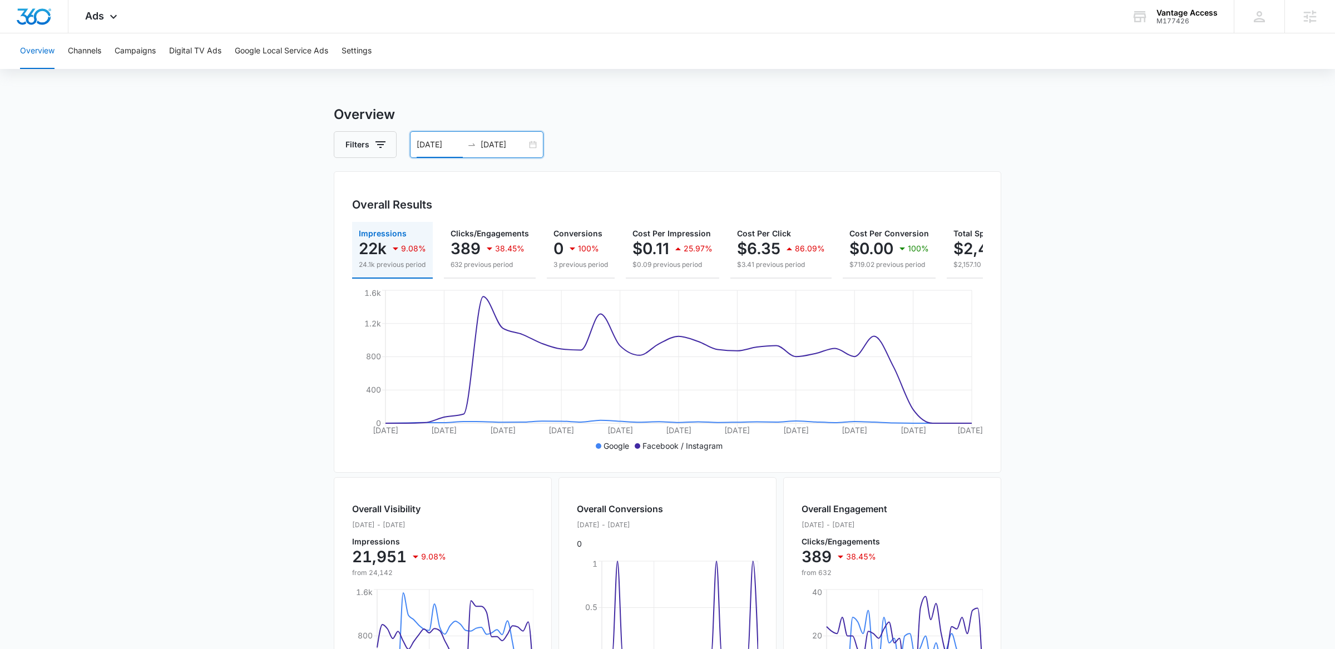
click at [532, 147] on div "[DATE] [DATE]" at bounding box center [477, 144] width 134 height 27
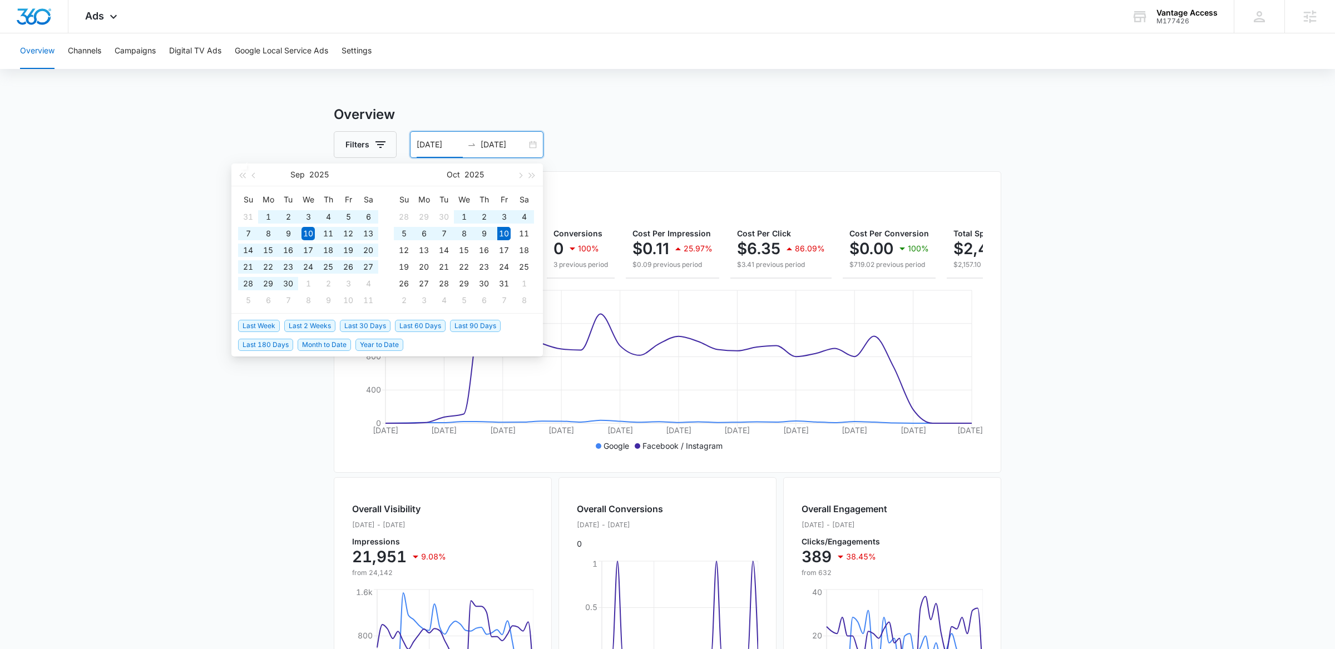
click at [424, 329] on span "Last 60 Days" at bounding box center [420, 326] width 51 height 12
type input "[DATE]"
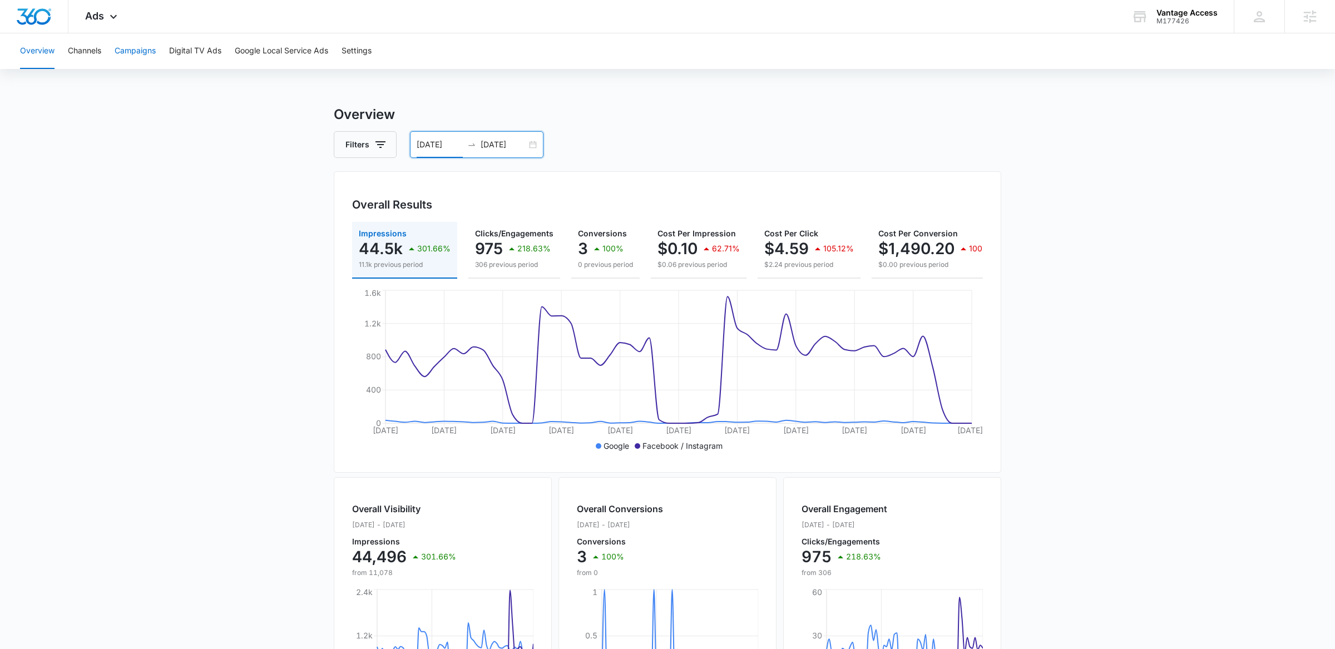
click at [138, 62] on button "Campaigns" at bounding box center [135, 51] width 41 height 36
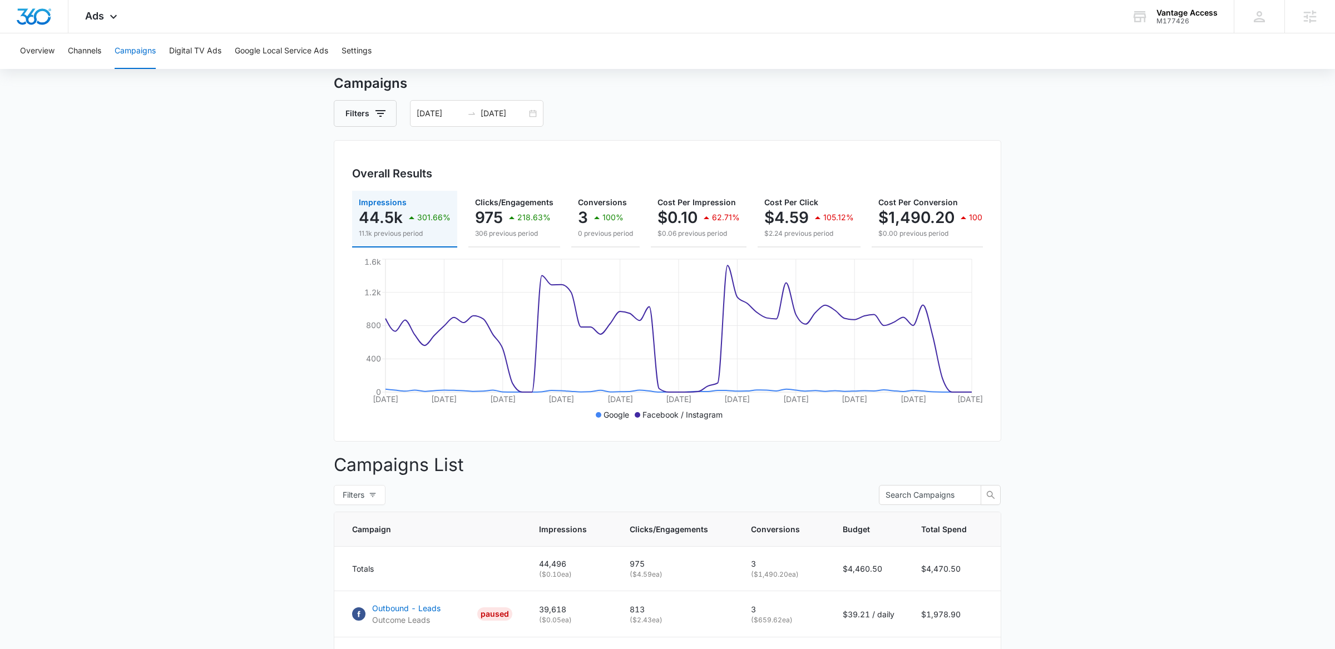
scroll to position [20, 0]
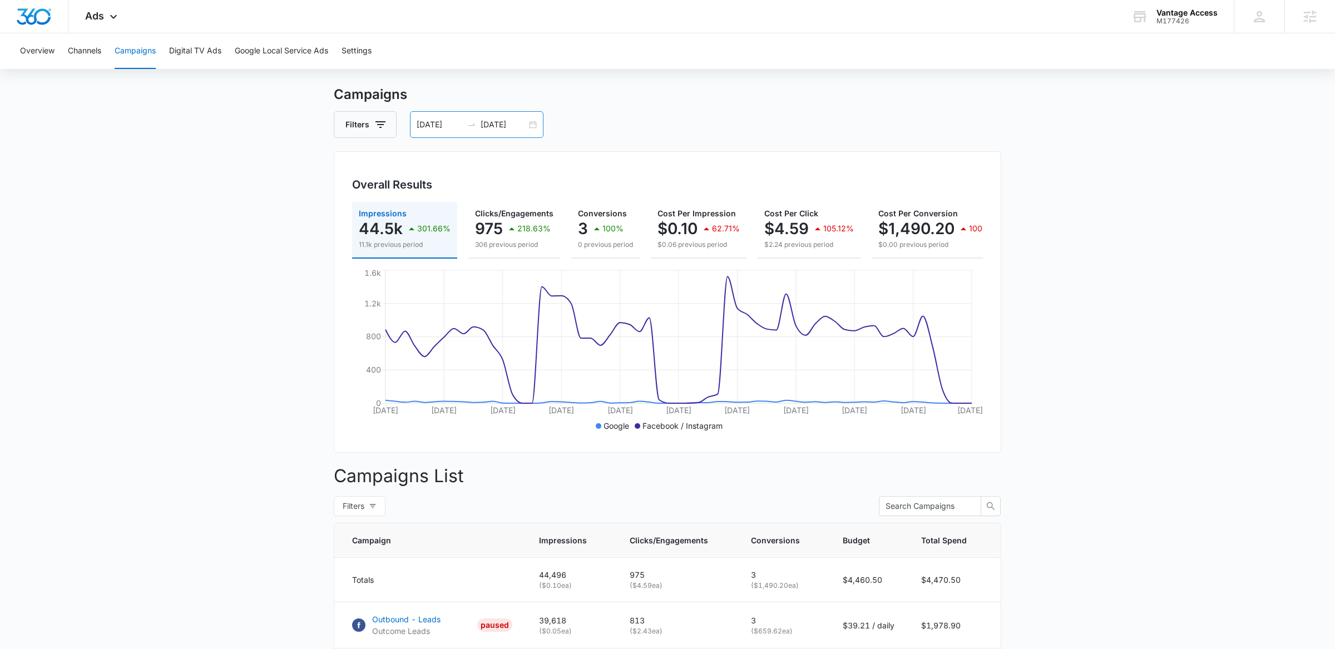
click at [530, 128] on div "[DATE] [DATE]" at bounding box center [477, 124] width 134 height 27
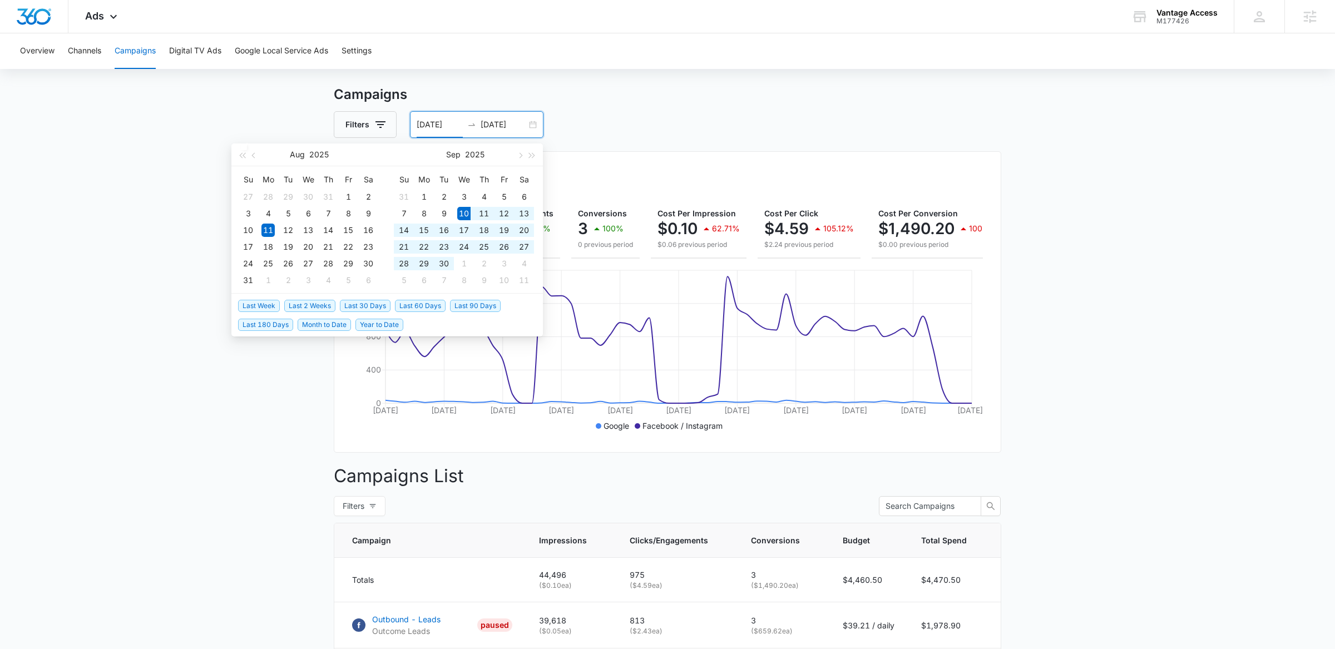
click at [380, 307] on span "Last 30 Days" at bounding box center [365, 306] width 51 height 12
type input "[DATE]"
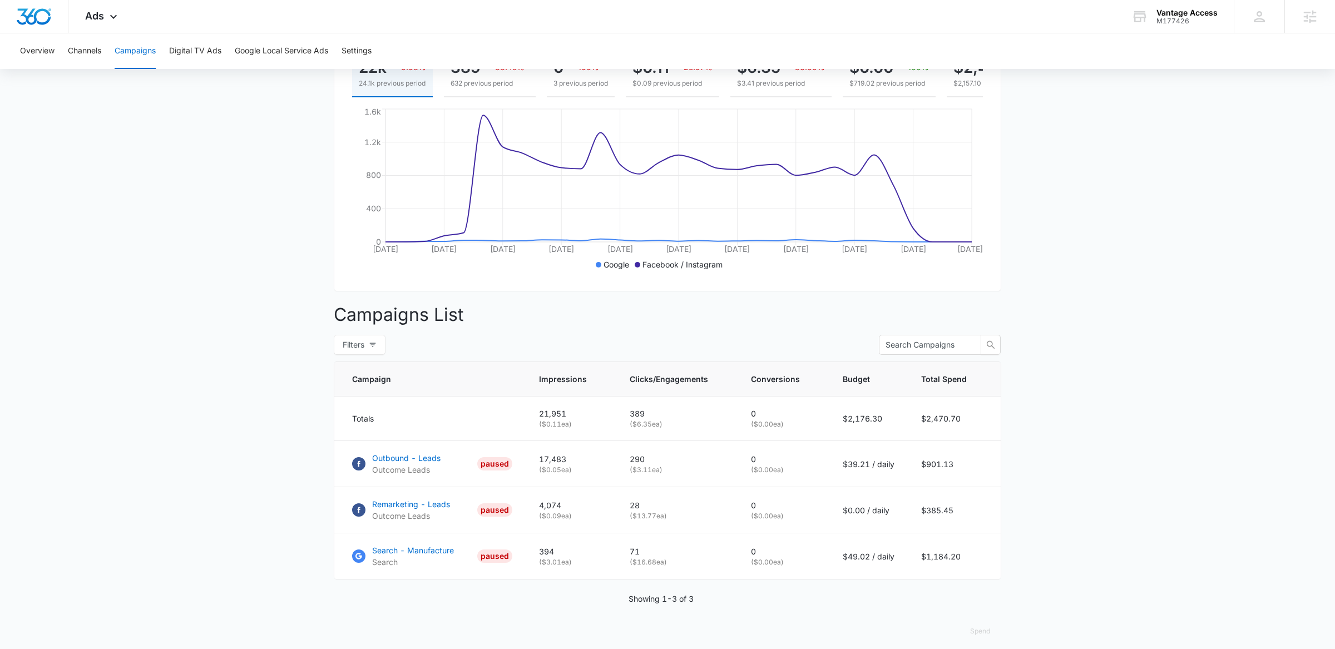
scroll to position [190, 0]
